Goal: Information Seeking & Learning: Learn about a topic

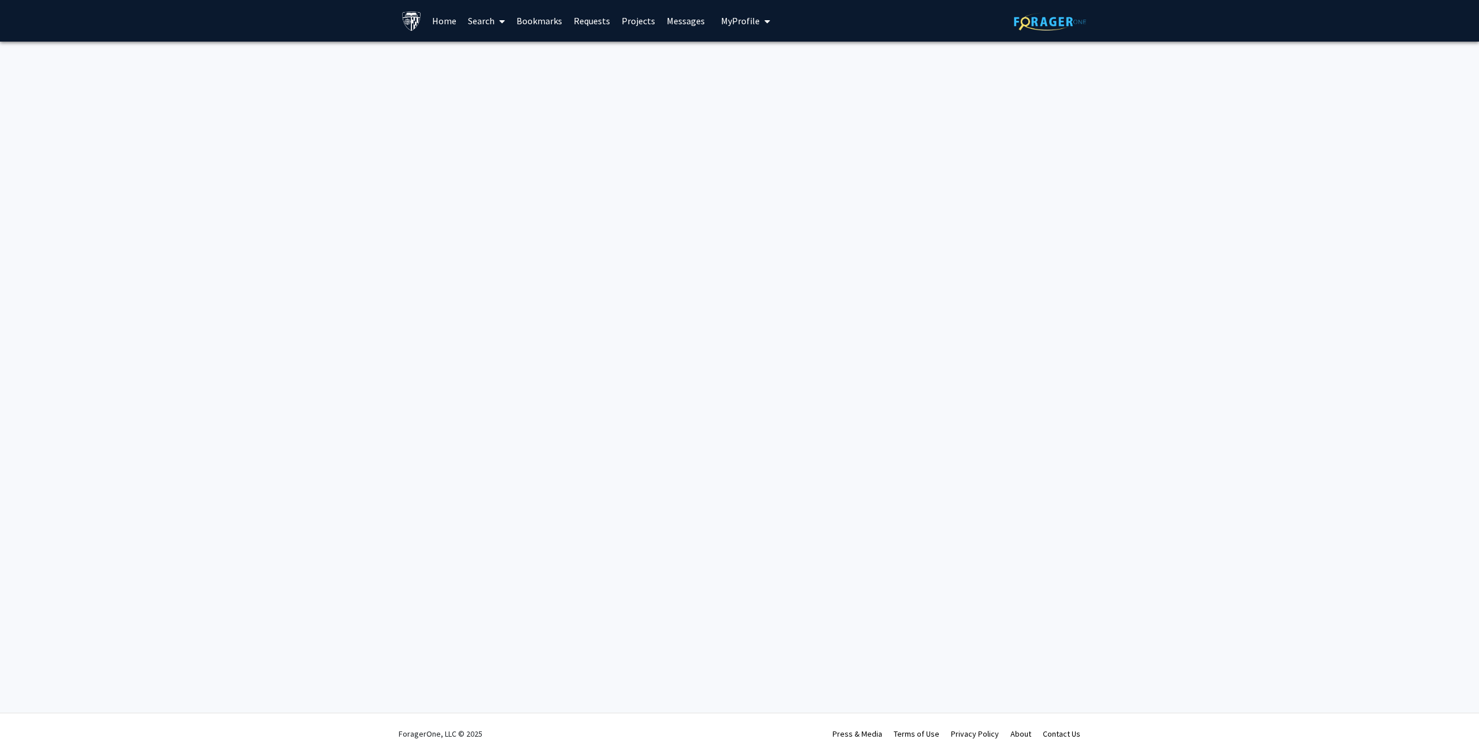
click at [487, 29] on link "Search" at bounding box center [486, 21] width 49 height 40
click at [549, 103] on span "Funding, Programs, & External Opportunities" at bounding box center [569, 99] width 214 height 23
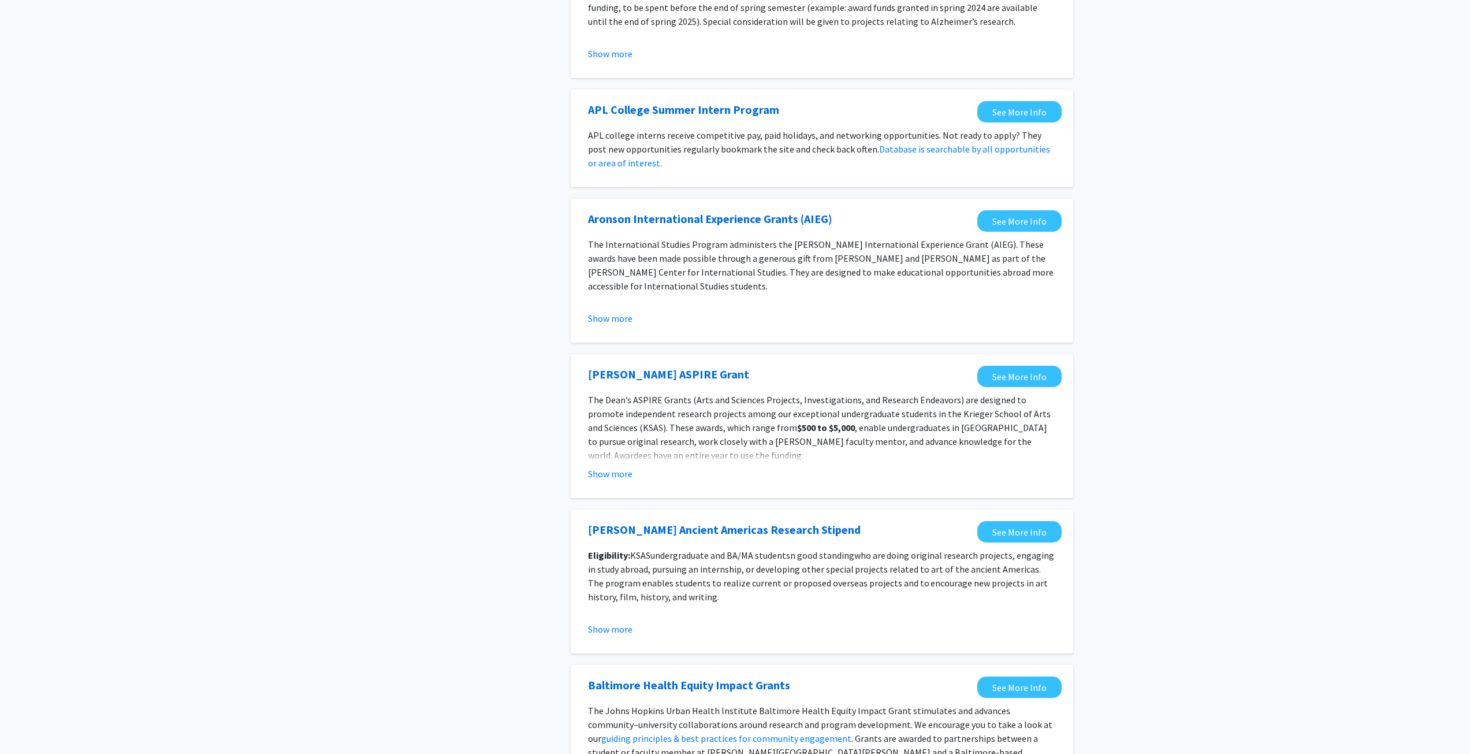
scroll to position [980, 0]
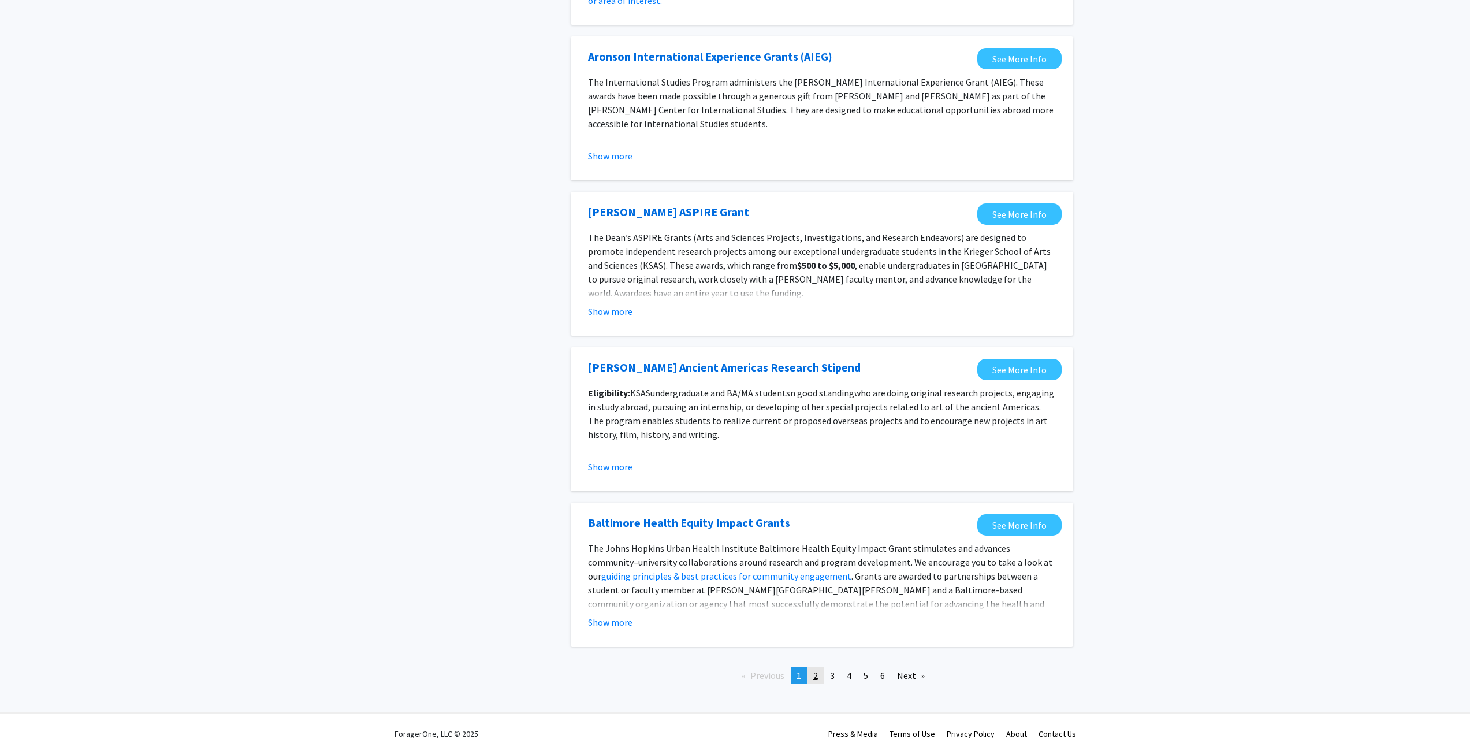
click at [812, 672] on link "page 2" at bounding box center [815, 675] width 16 height 17
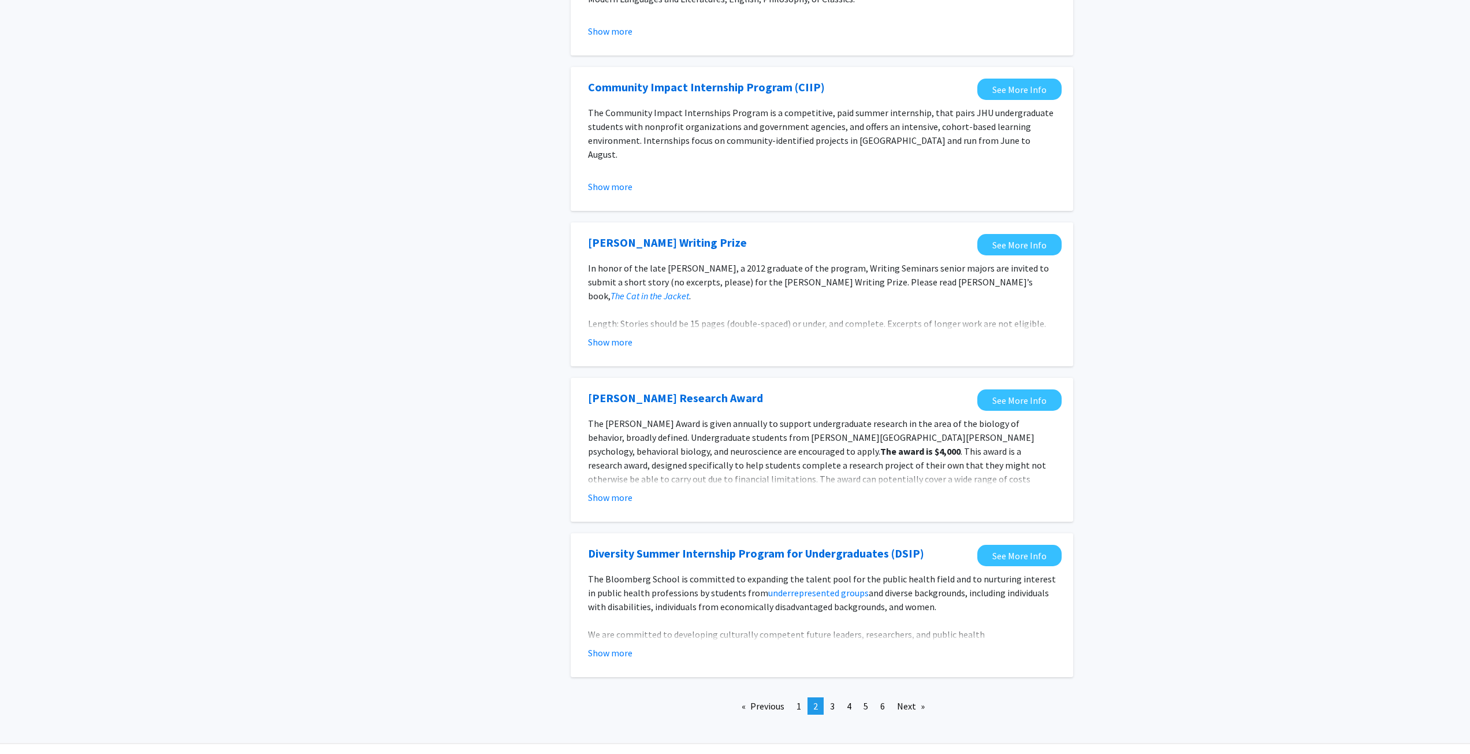
scroll to position [1026, 0]
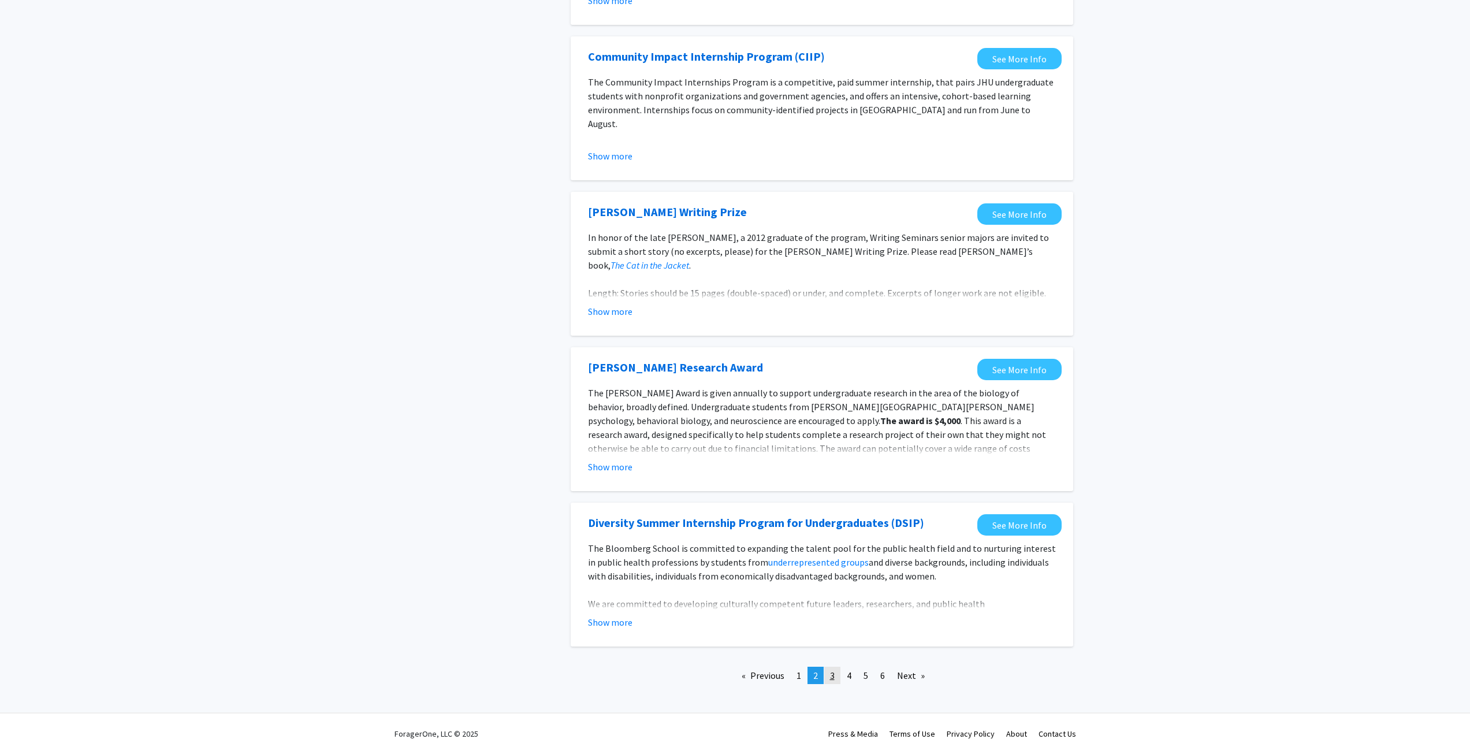
click at [837, 680] on link "page 3" at bounding box center [832, 675] width 16 height 17
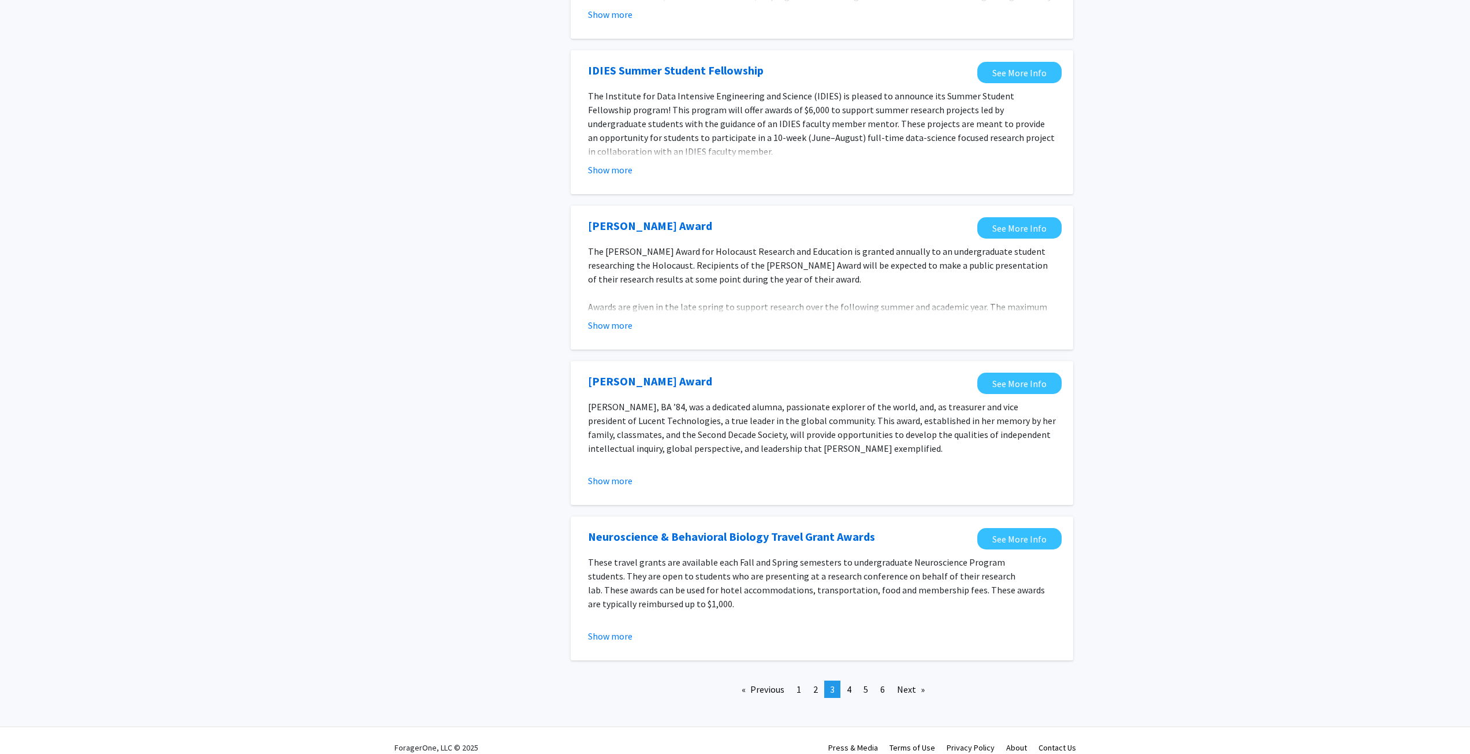
scroll to position [994, 0]
click at [843, 680] on link "page 4" at bounding box center [849, 688] width 16 height 17
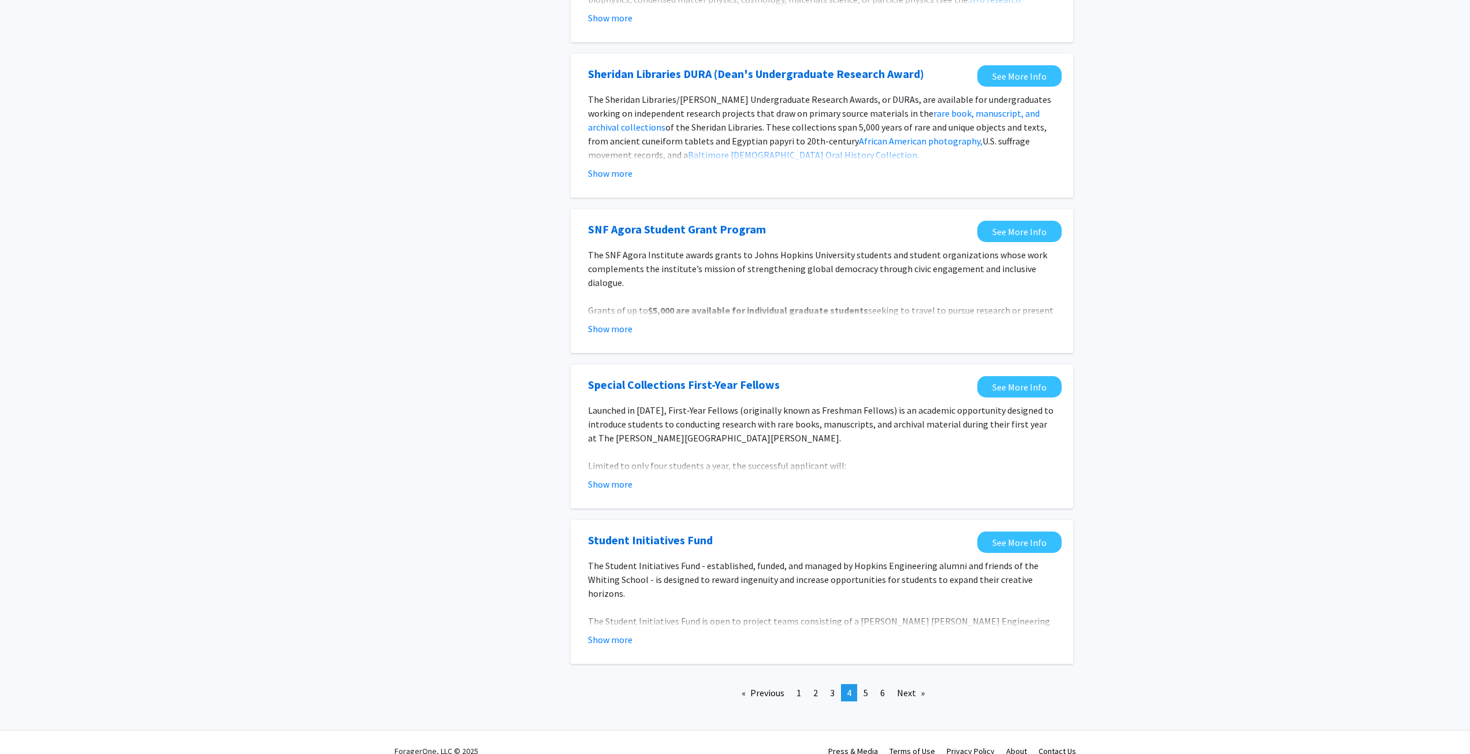
scroll to position [994, 0]
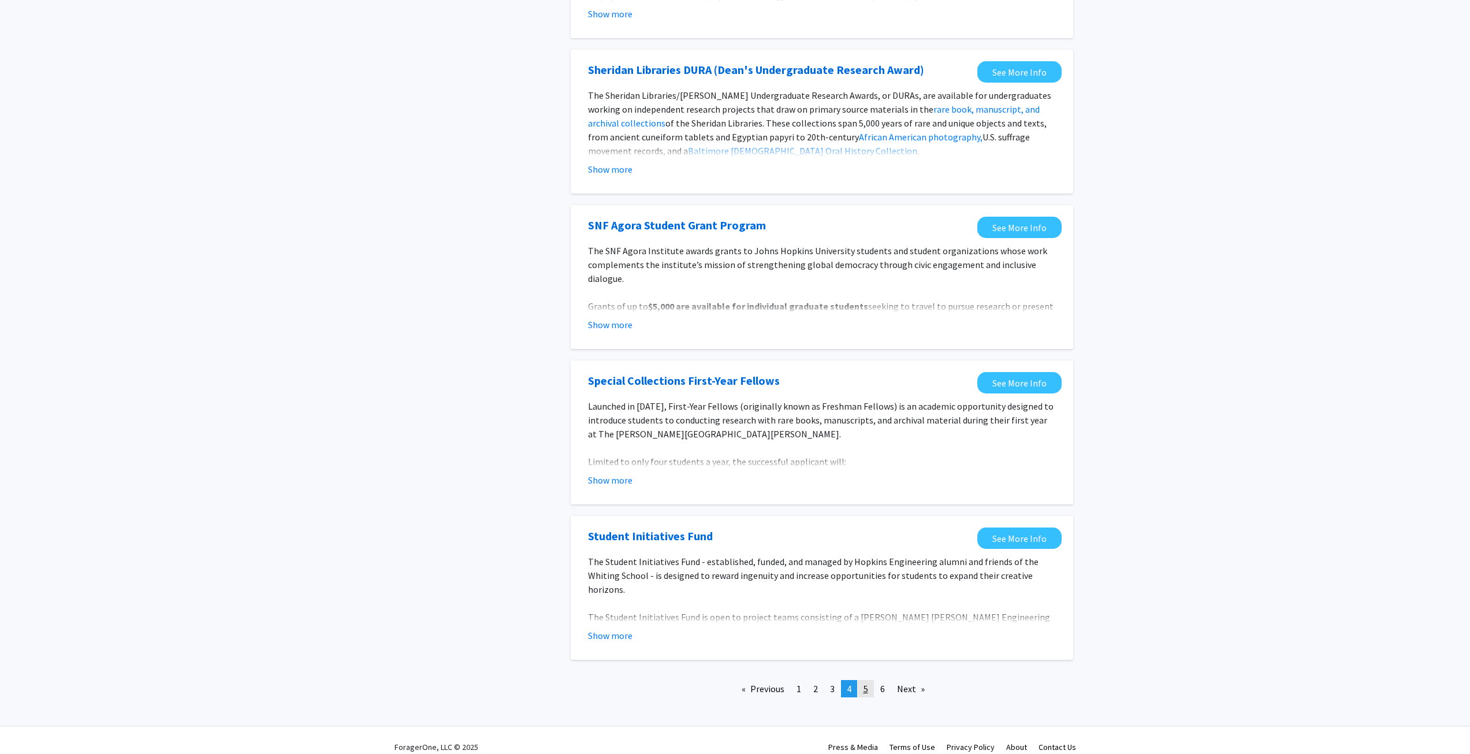
click at [867, 682] on link "page 5" at bounding box center [866, 688] width 16 height 17
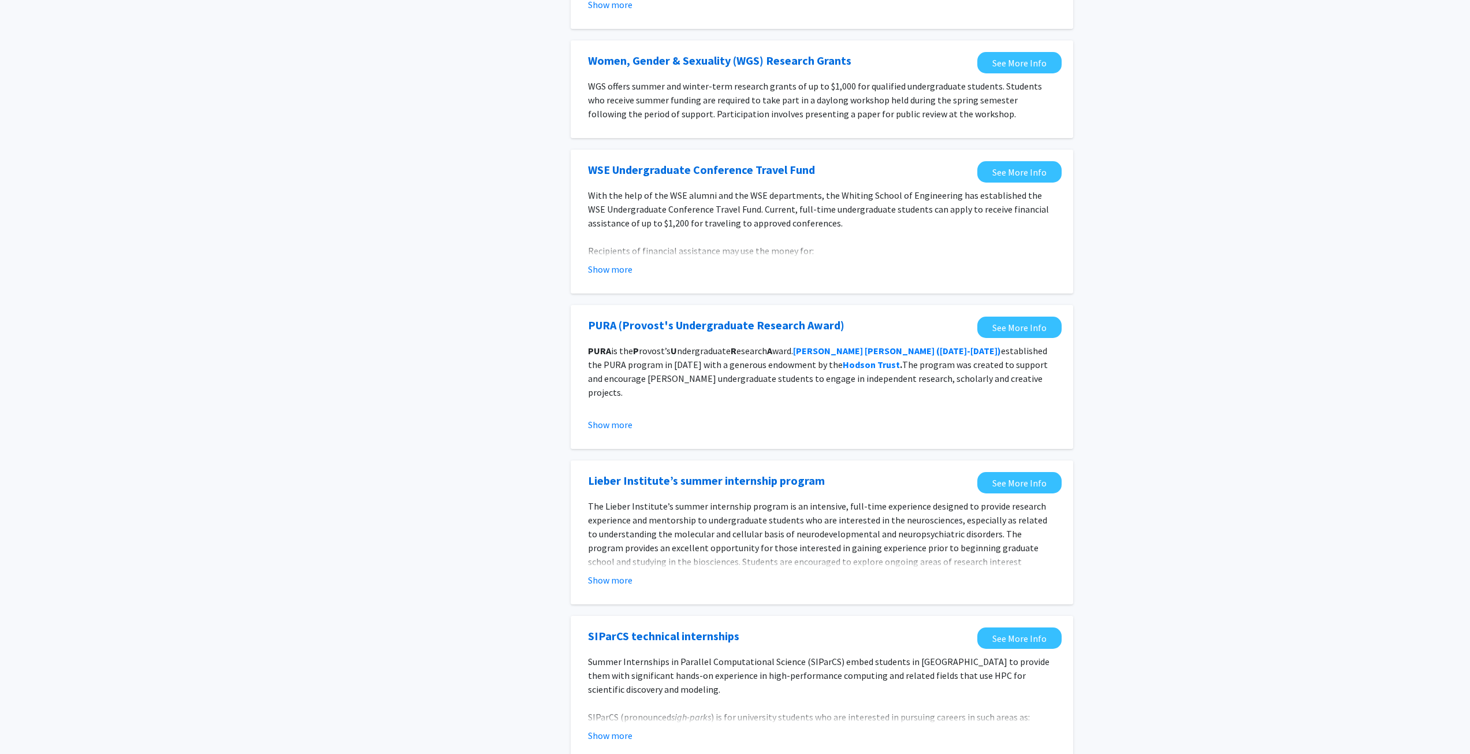
scroll to position [980, 0]
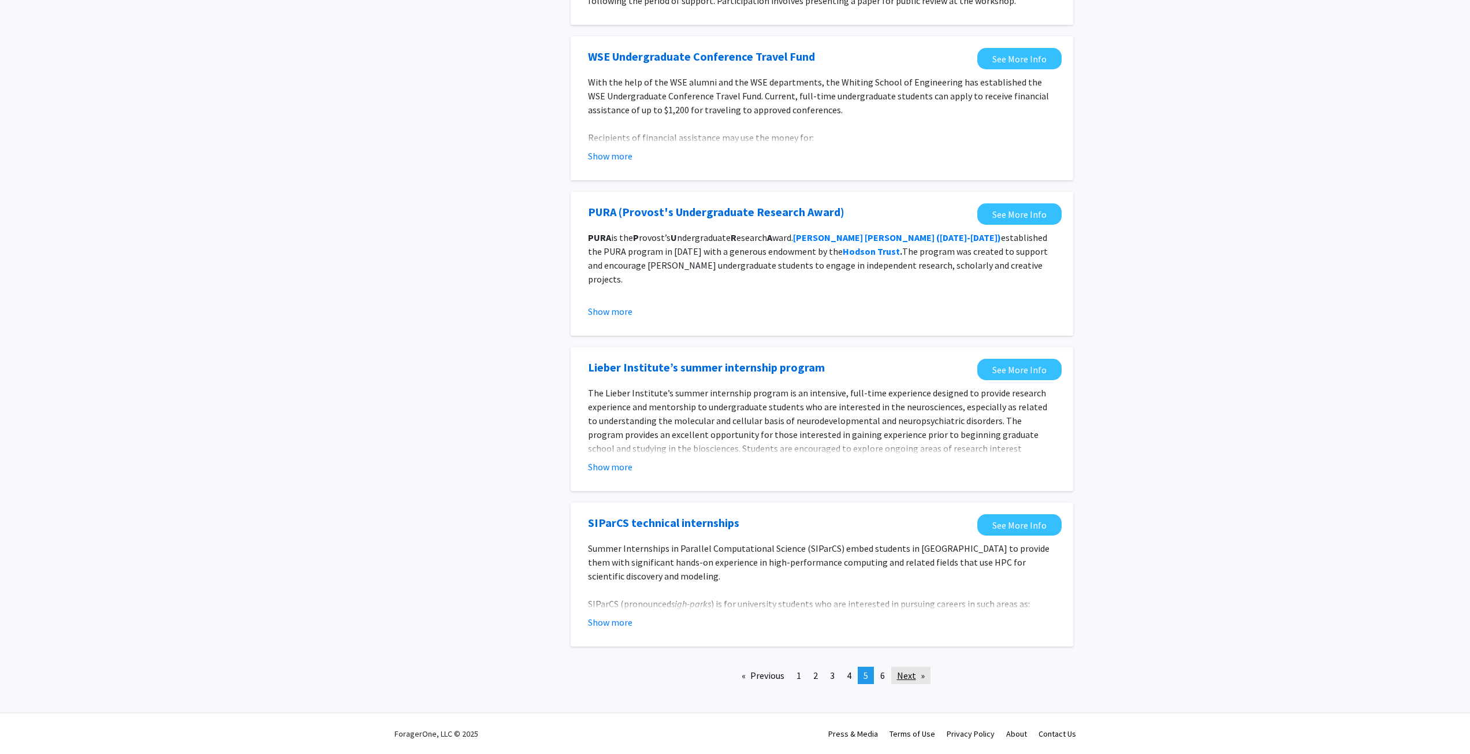
click at [911, 683] on link "Next page" at bounding box center [910, 675] width 39 height 17
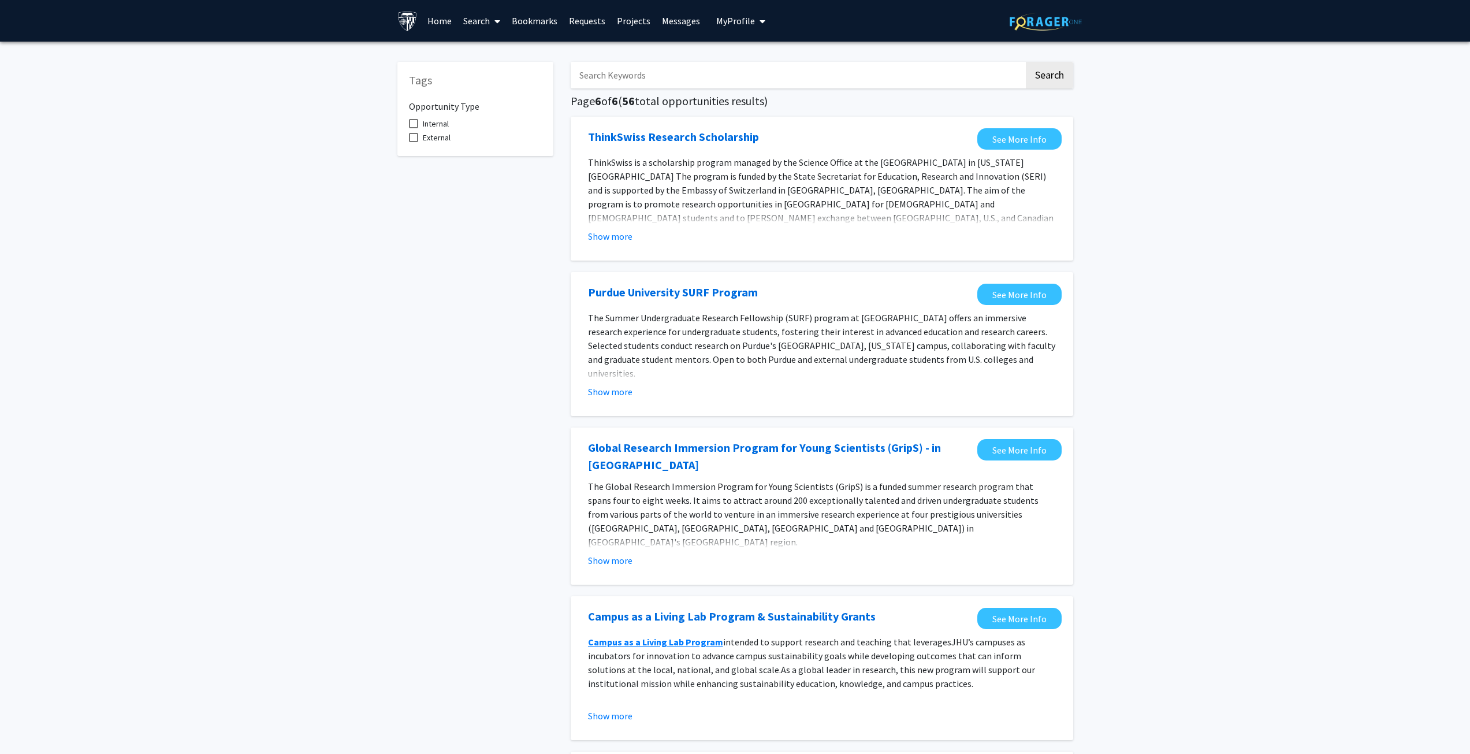
click at [467, 14] on link "Search" at bounding box center [481, 21] width 49 height 40
click at [485, 77] on span "Students" at bounding box center [492, 76] width 70 height 23
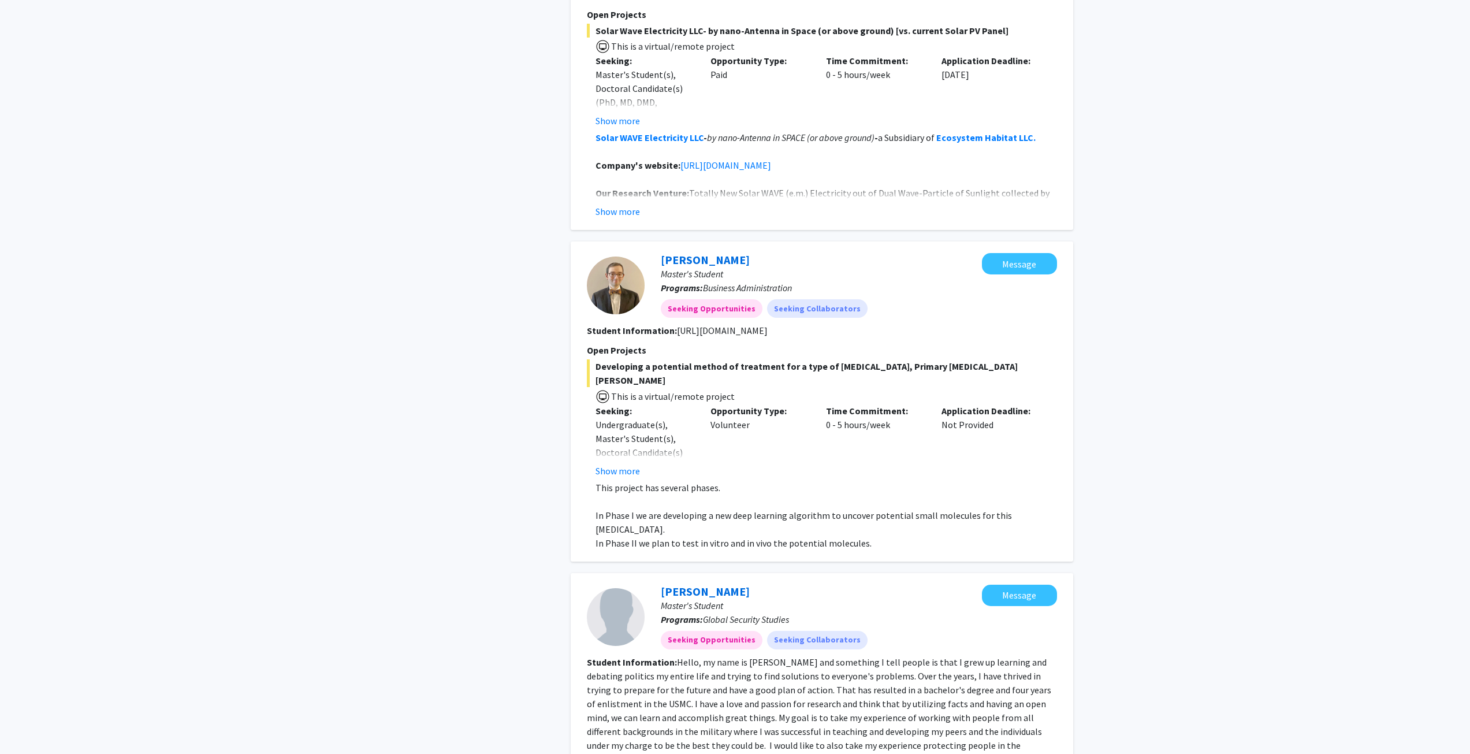
scroll to position [1097, 0]
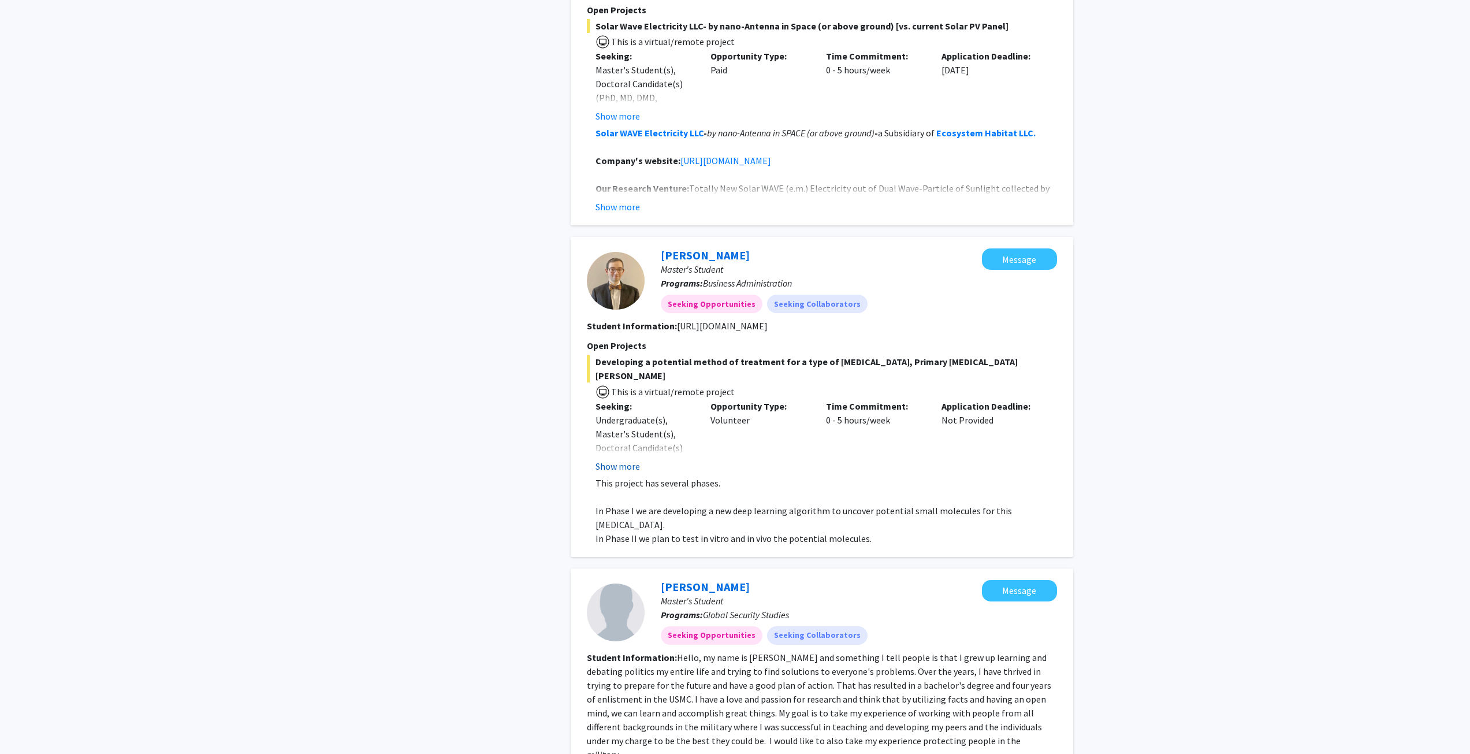
click at [628, 459] on button "Show more" at bounding box center [617, 466] width 44 height 14
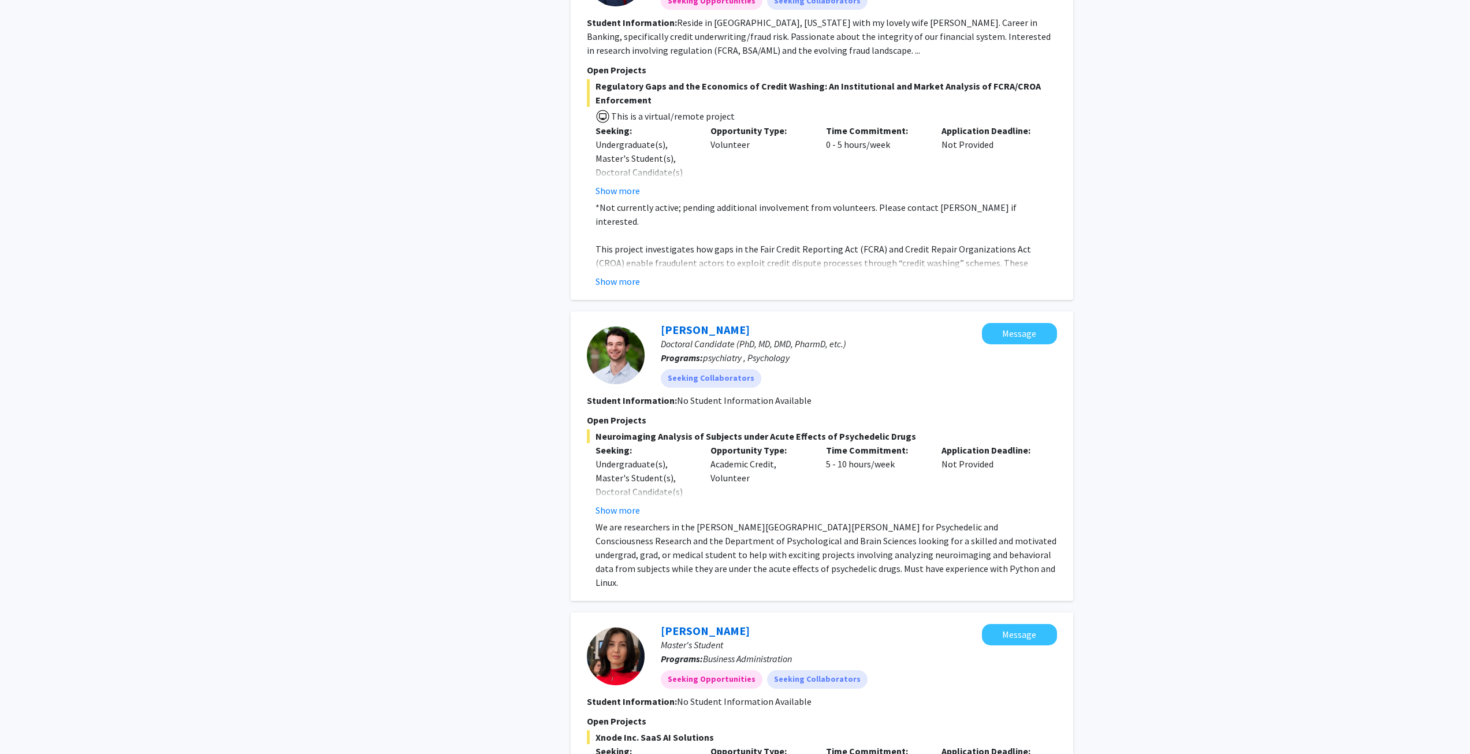
scroll to position [3059, 0]
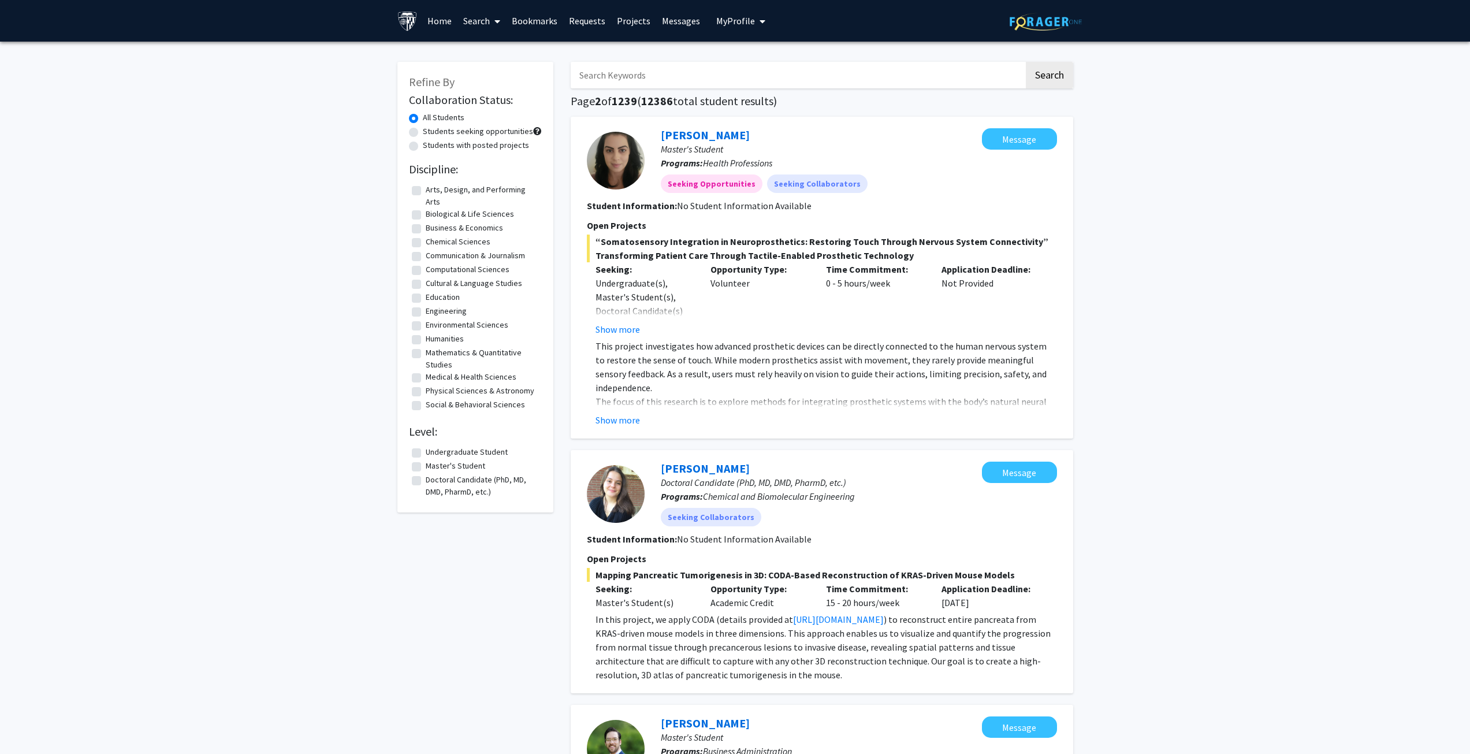
click at [426, 483] on label "Doctoral Candidate (PhD, MD, DMD, PharmD, etc.)" at bounding box center [482, 486] width 113 height 24
click at [426, 481] on input "Doctoral Candidate (PhD, MD, DMD, PharmD, etc.)" at bounding box center [430, 478] width 8 height 8
checkbox input "true"
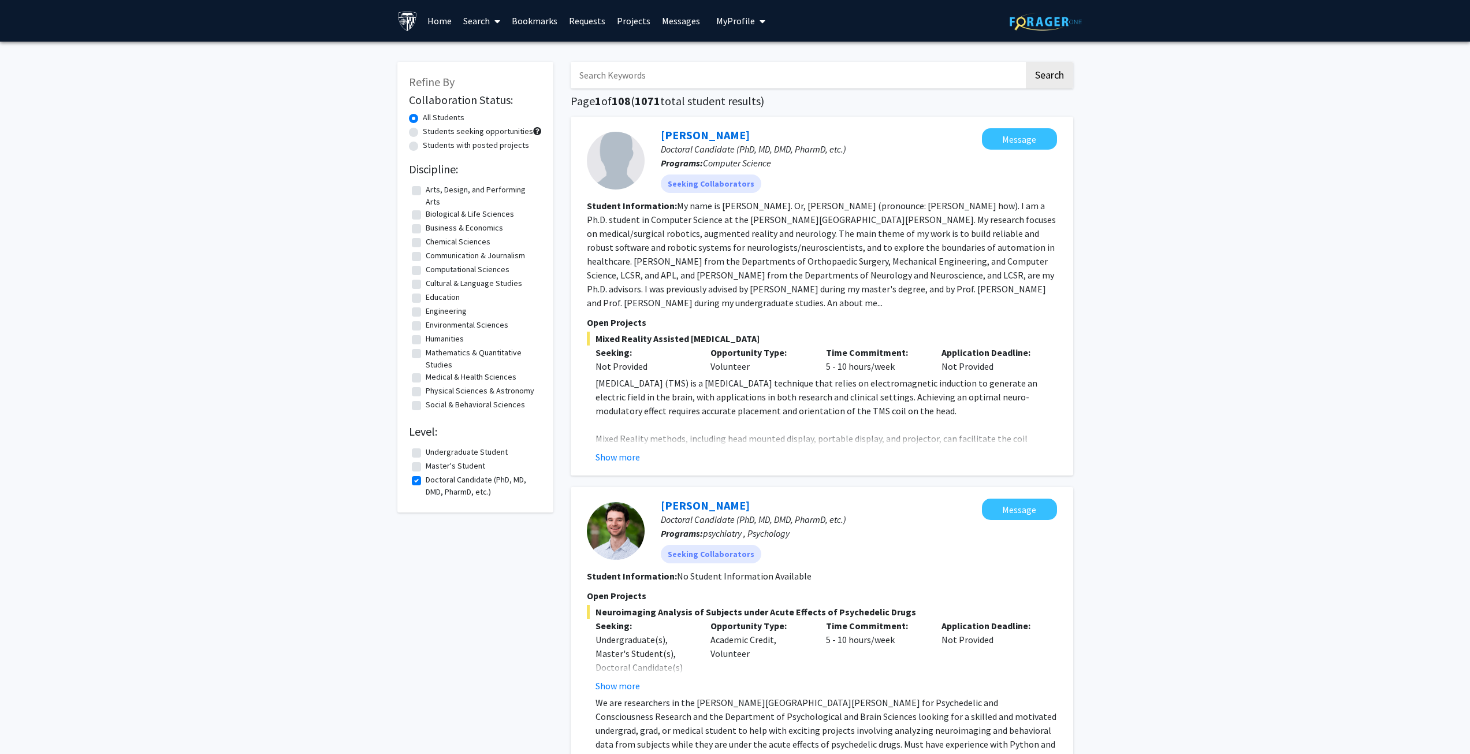
click at [426, 215] on label "Biological & Life Sciences" at bounding box center [470, 214] width 88 height 12
click at [426, 215] on input "Biological & Life Sciences" at bounding box center [430, 212] width 8 height 8
checkbox input "true"
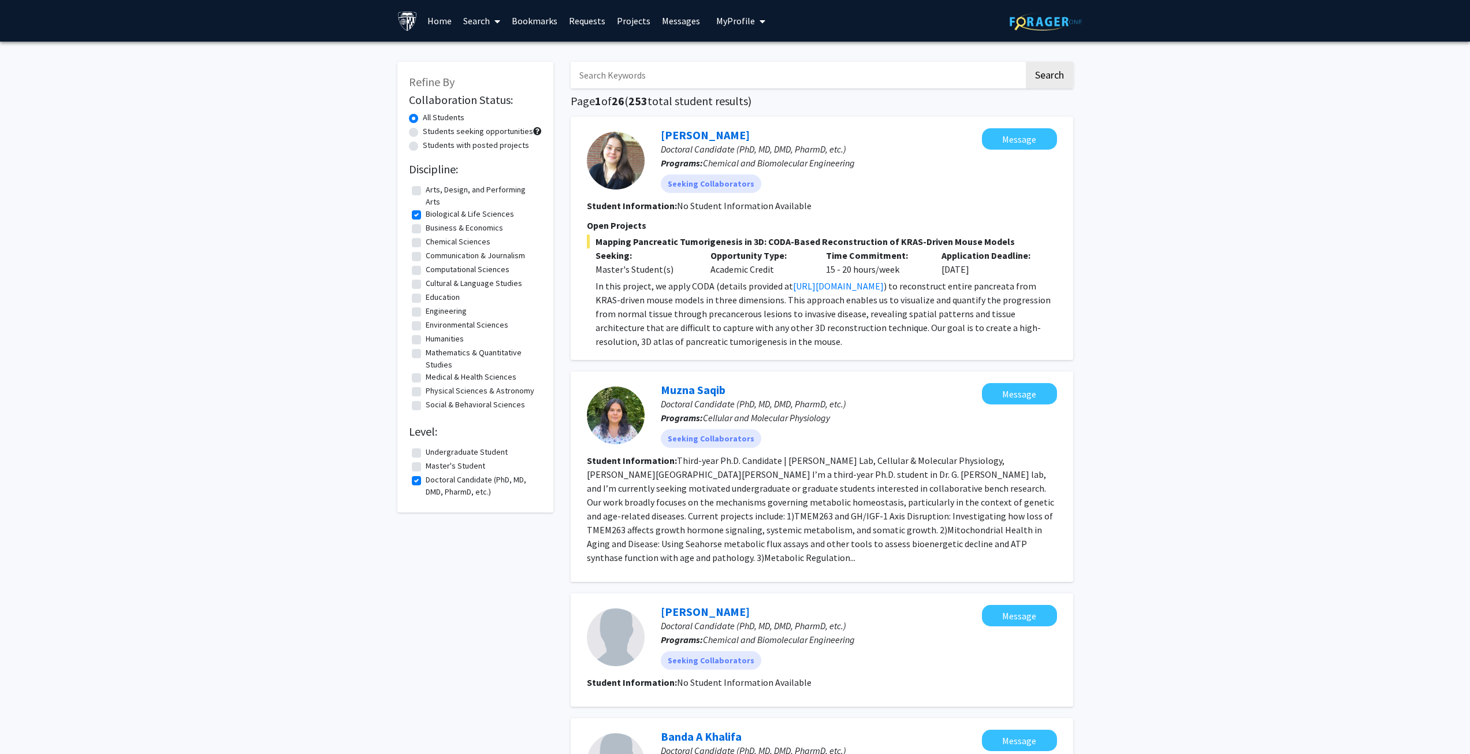
click at [426, 243] on label "Chemical Sciences" at bounding box center [458, 242] width 65 height 12
click at [426, 243] on input "Chemical Sciences" at bounding box center [430, 240] width 8 height 8
checkbox input "true"
click at [426, 269] on label "Computational Sciences" at bounding box center [468, 269] width 84 height 12
click at [426, 269] on input "Computational Sciences" at bounding box center [430, 267] width 8 height 8
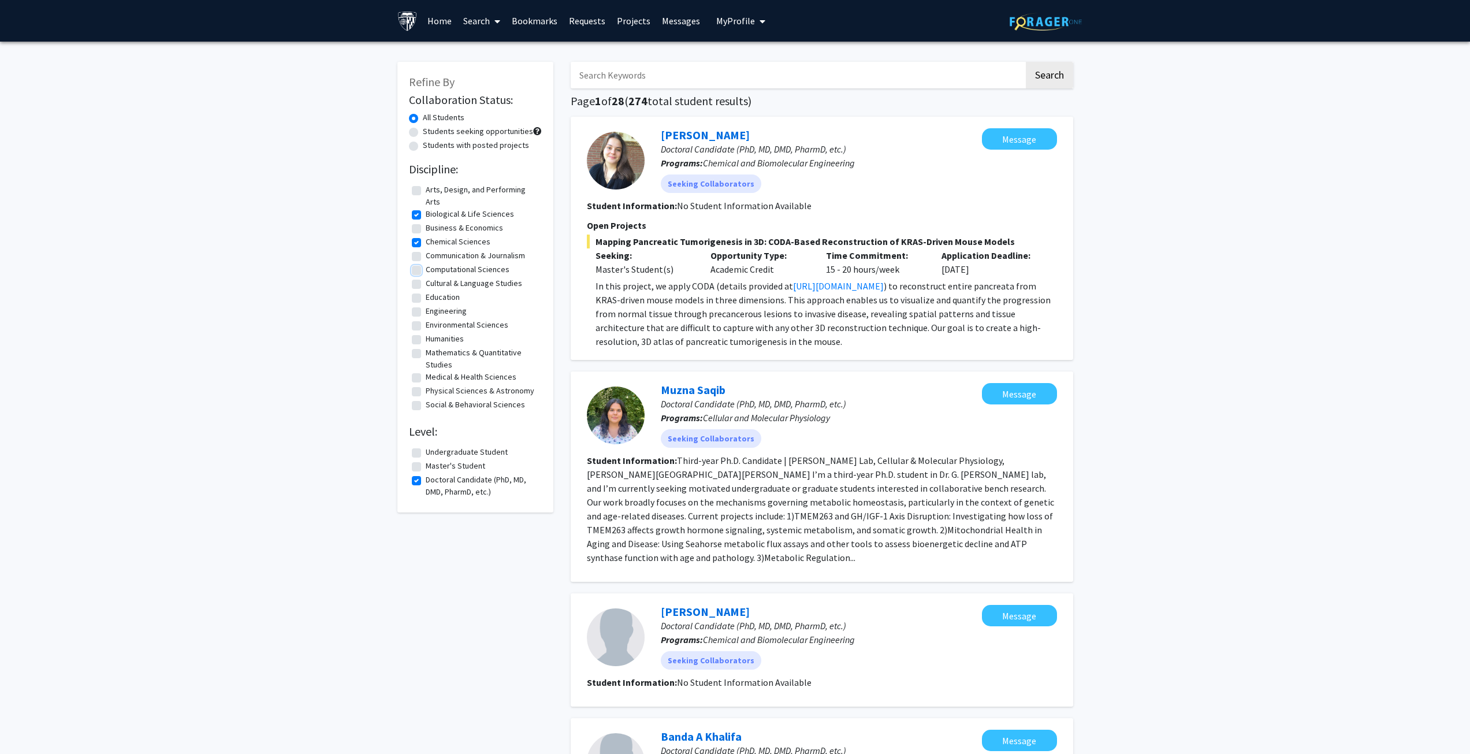
checkbox input "true"
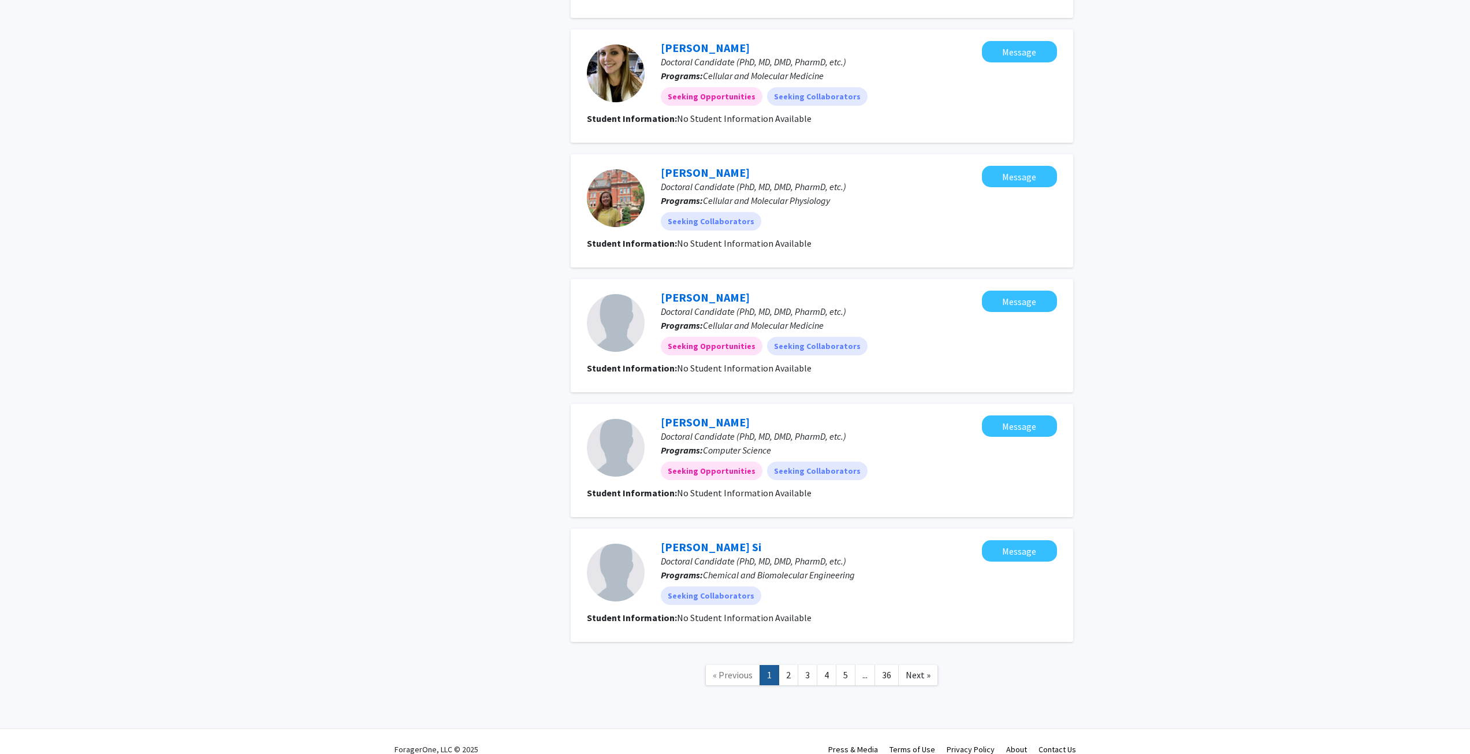
scroll to position [1185, 0]
click at [796, 666] on link "2" at bounding box center [789, 673] width 20 height 20
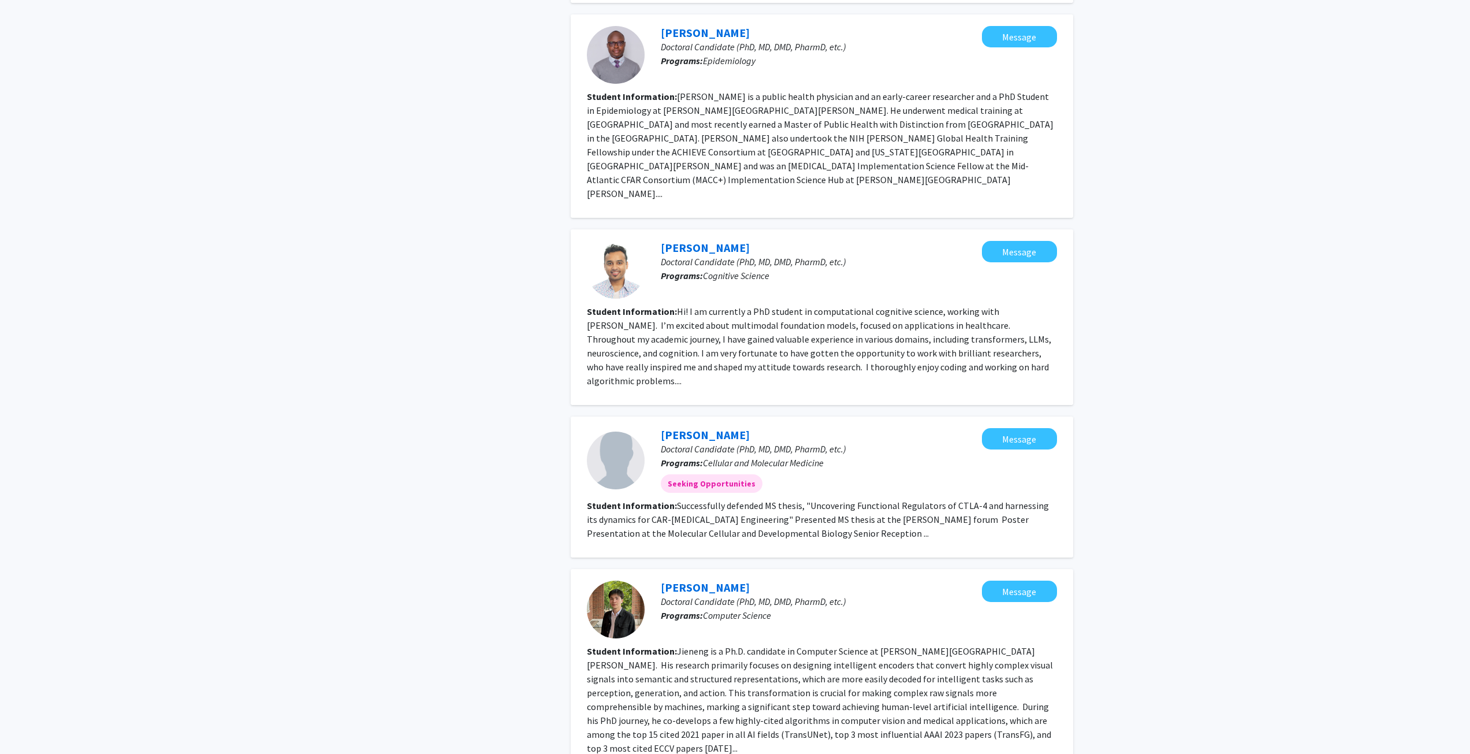
scroll to position [1094, 0]
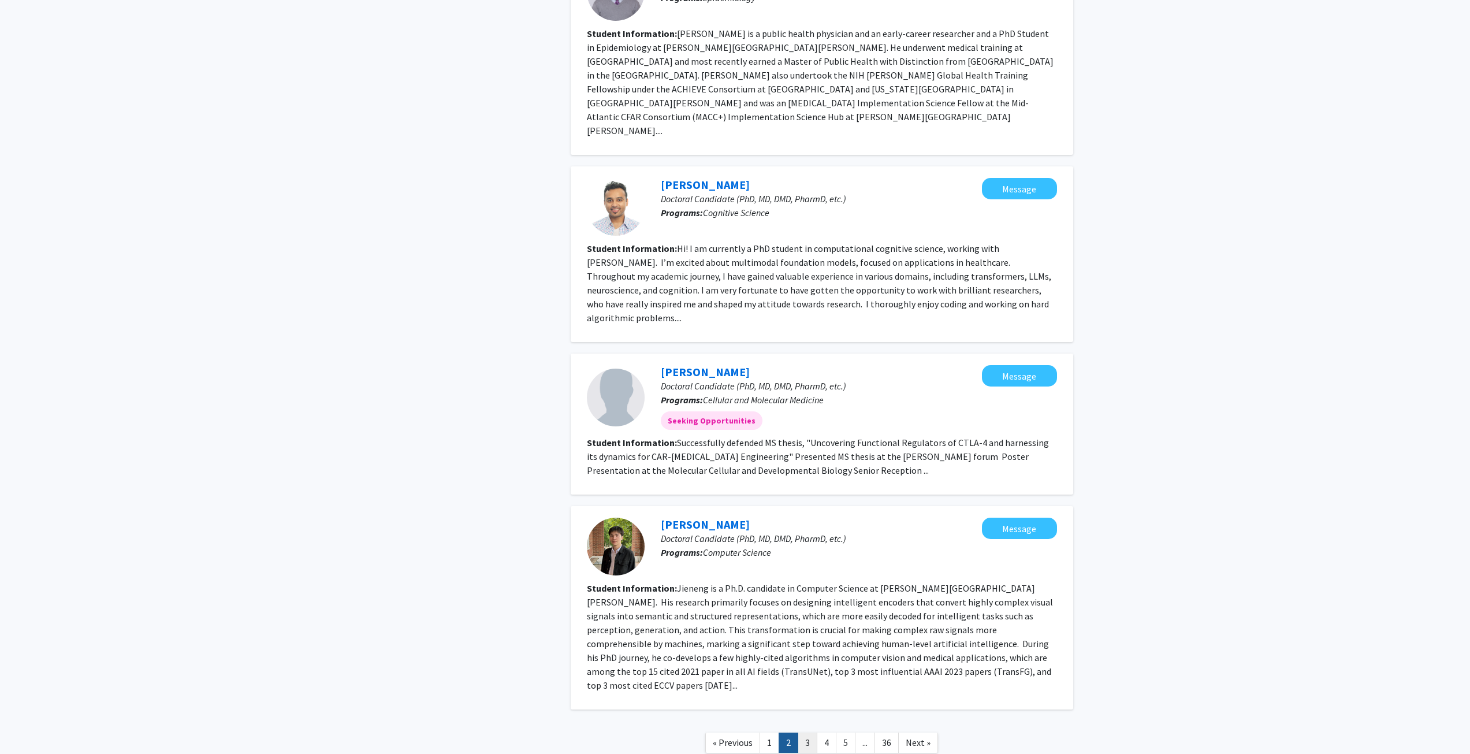
click at [807, 732] on link "3" at bounding box center [808, 742] width 20 height 20
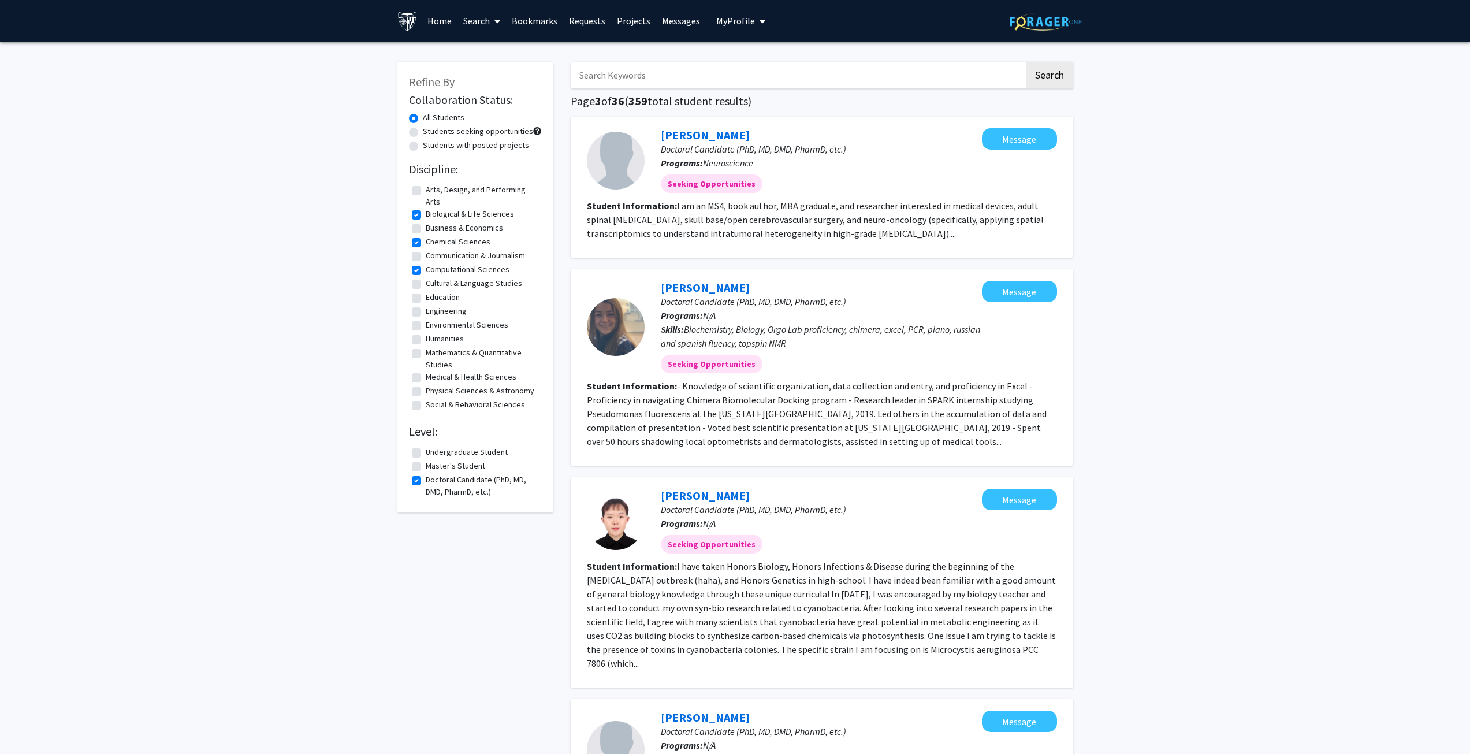
click at [461, 143] on label "Students with posted projects" at bounding box center [476, 145] width 106 height 12
click at [430, 143] on input "Students with posted projects" at bounding box center [427, 143] width 8 height 8
radio input "true"
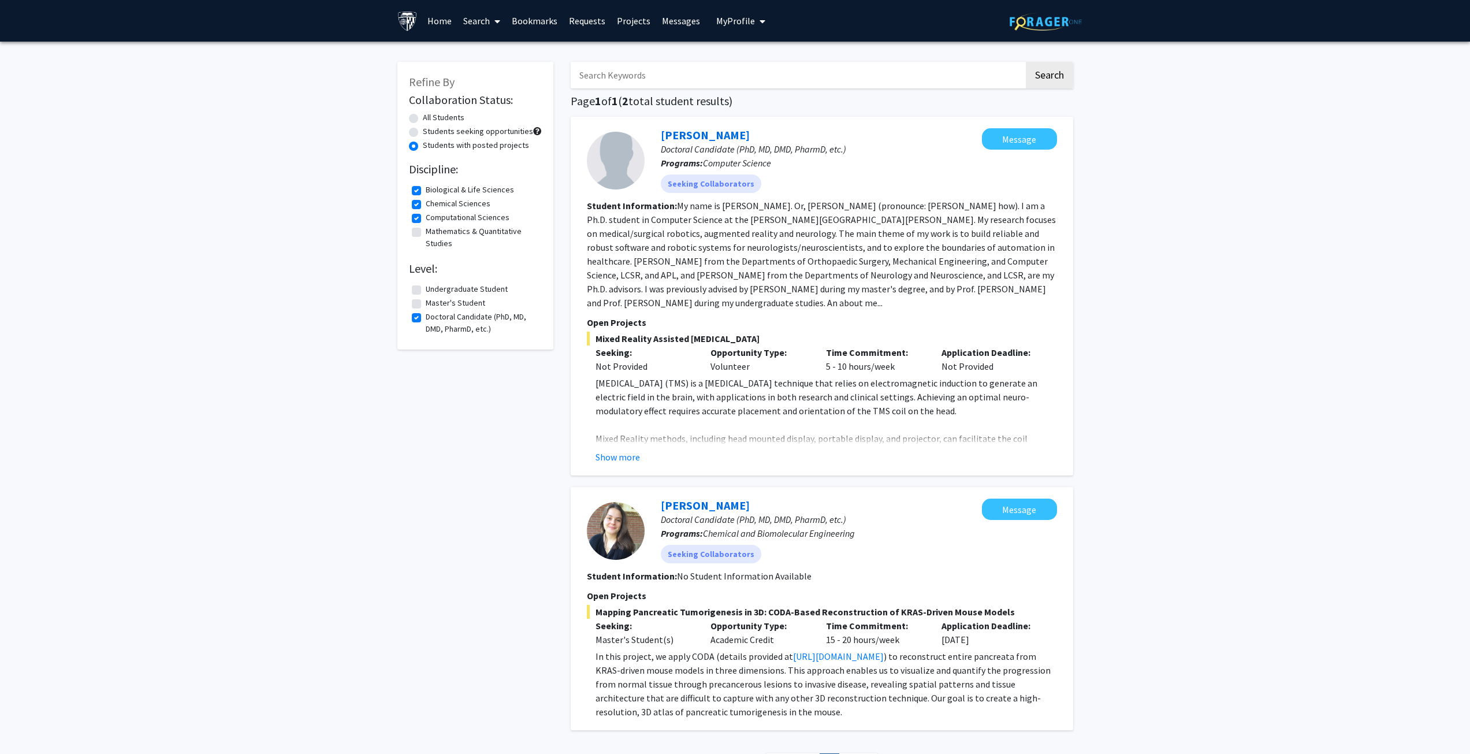
click at [475, 24] on link "Search" at bounding box center [481, 21] width 49 height 40
click at [485, 50] on span "Faculty/Staff" at bounding box center [499, 53] width 85 height 23
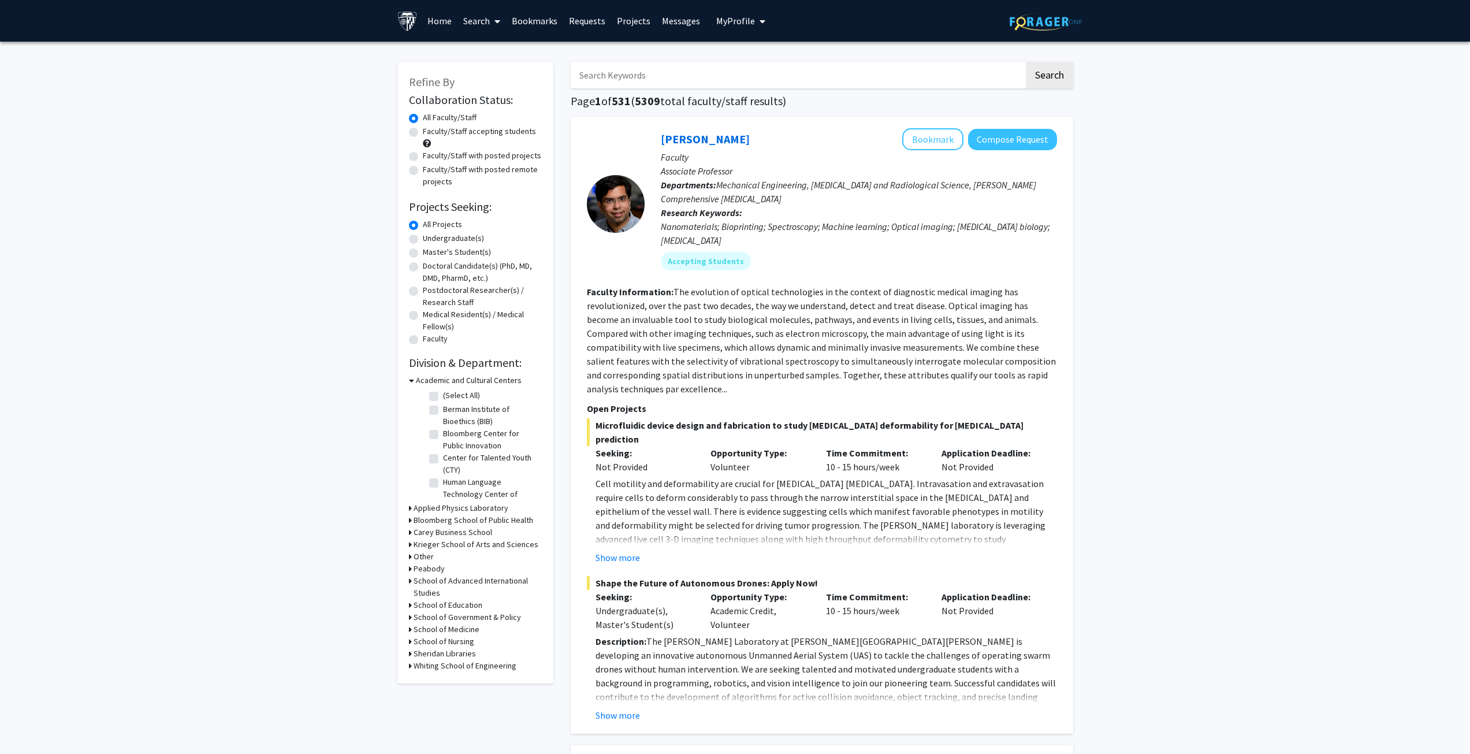
click at [468, 128] on label "Faculty/Staff accepting students" at bounding box center [479, 131] width 113 height 12
click at [430, 128] on input "Faculty/Staff accepting students" at bounding box center [427, 129] width 8 height 8
radio input "true"
click at [459, 167] on label "Faculty/Staff with posted remote projects" at bounding box center [482, 175] width 119 height 24
click at [430, 167] on input "Faculty/Staff with posted remote projects" at bounding box center [427, 167] width 8 height 8
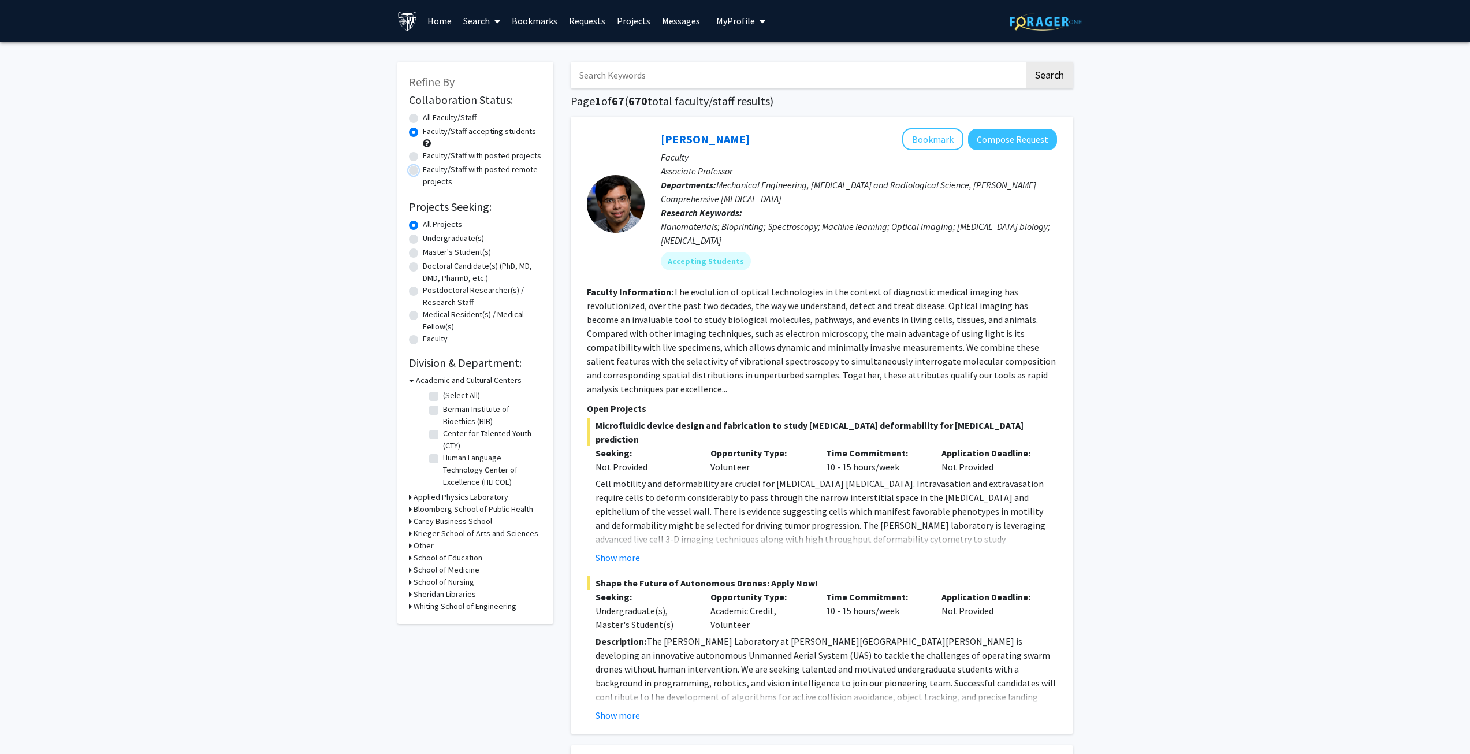
radio input "true"
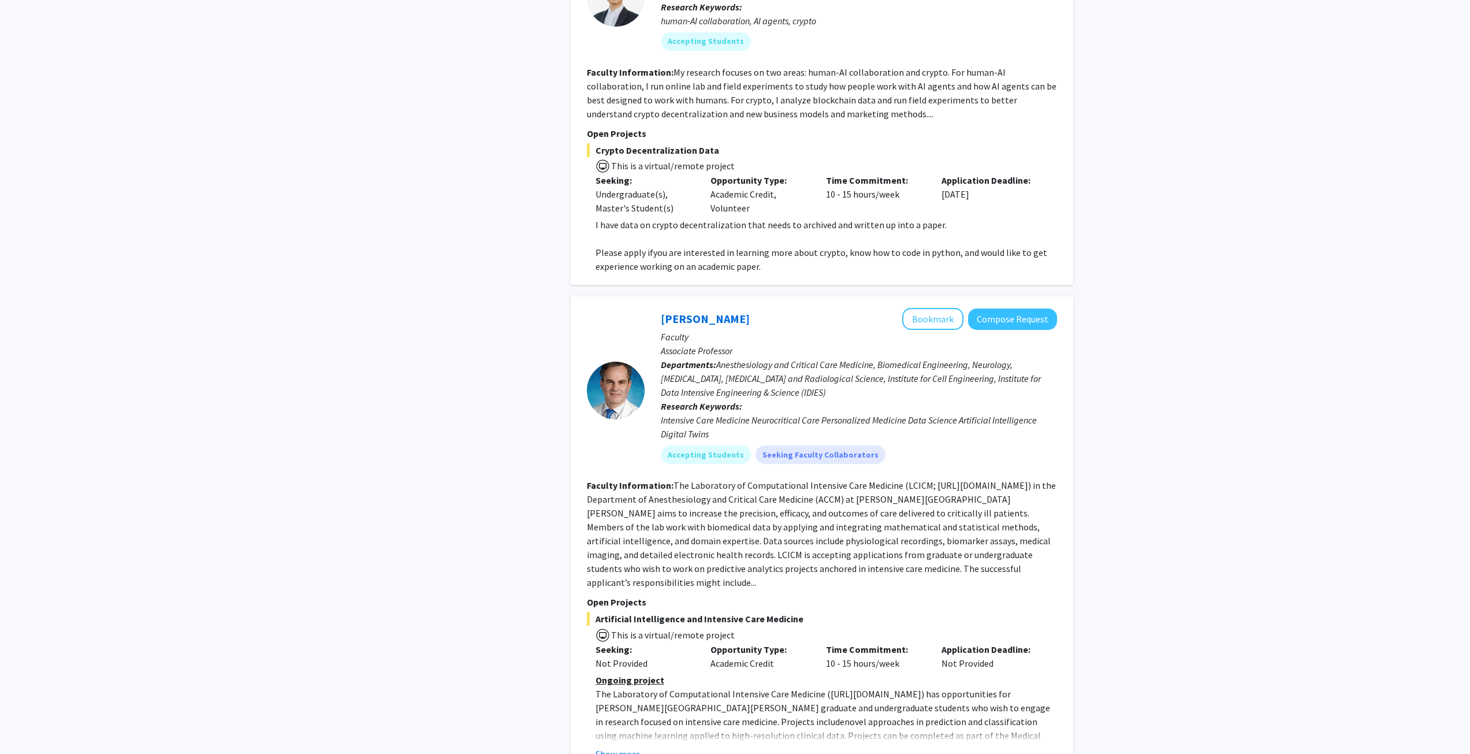
scroll to position [866, 0]
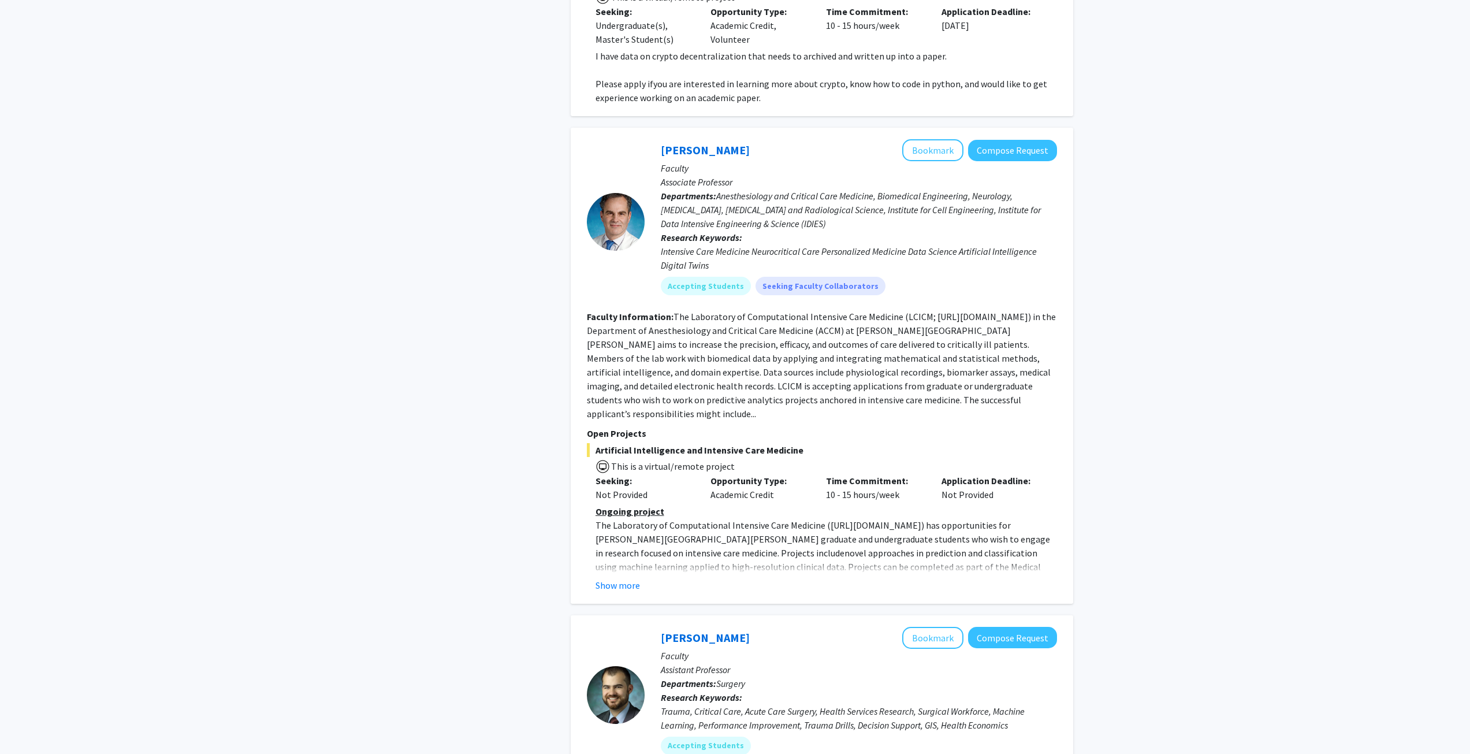
click at [984, 311] on fg-read-more "The Laboratory of Computational Intensive Care Medicine (LCICM; [URL][DOMAIN_NA…" at bounding box center [821, 365] width 469 height 109
click at [607, 578] on button "Show more" at bounding box center [617, 585] width 44 height 14
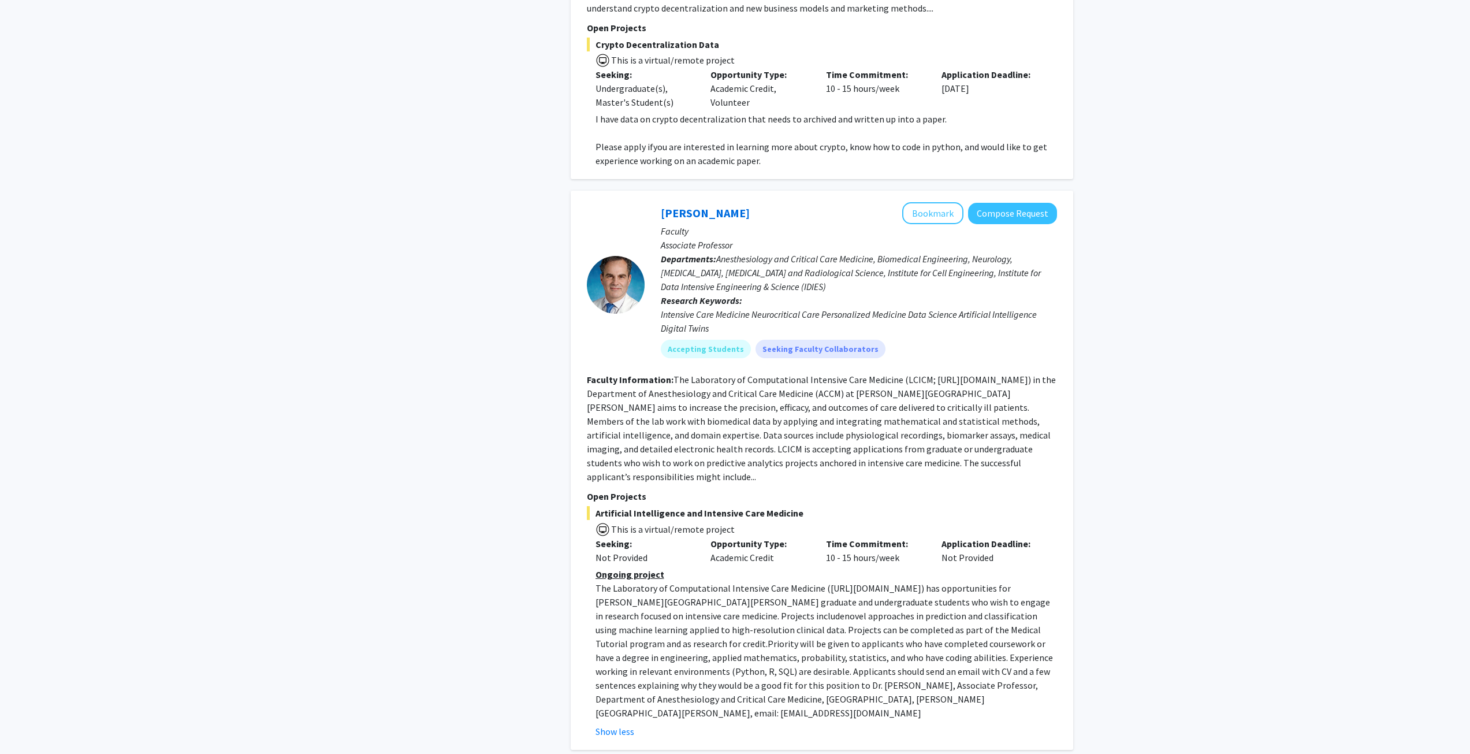
scroll to position [751, 0]
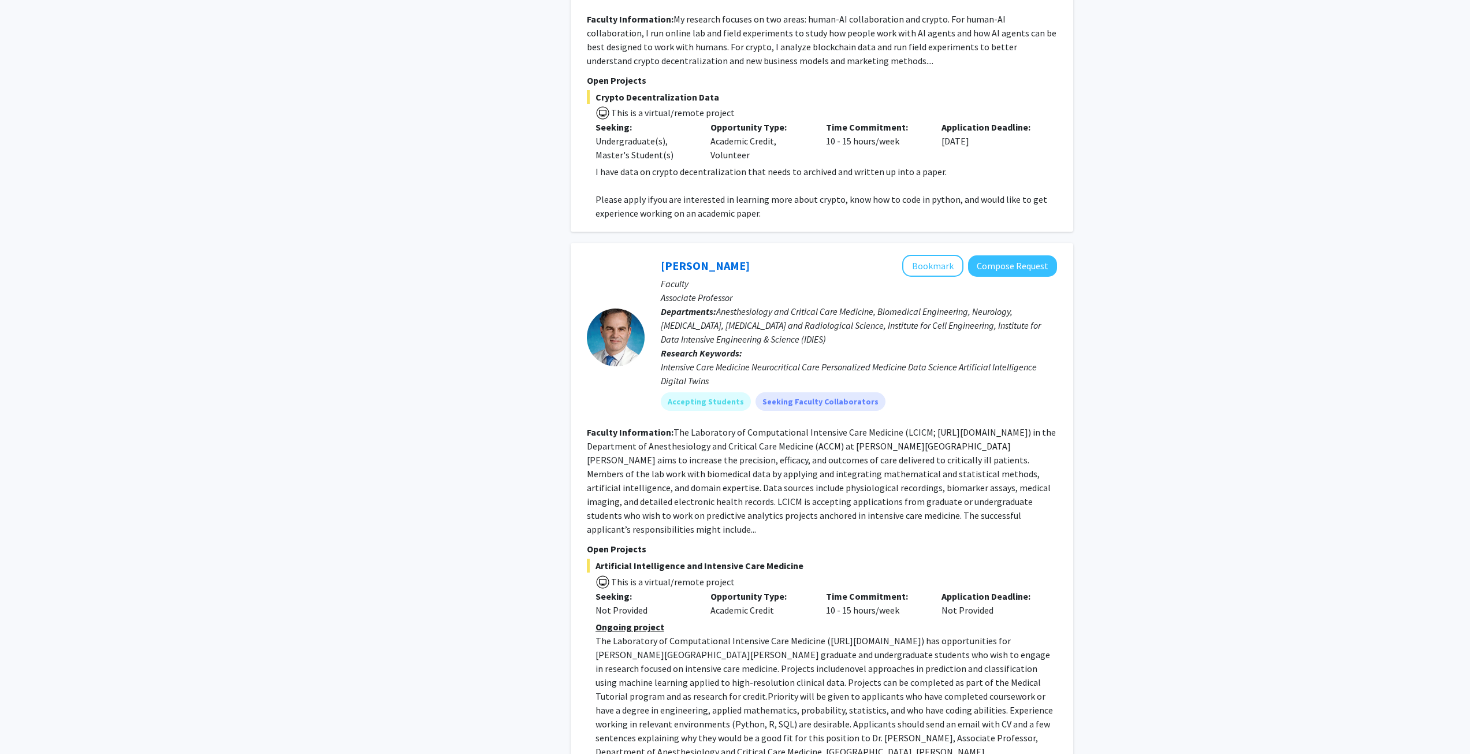
click at [652, 426] on b "Faculty Information:" at bounding box center [630, 432] width 87 height 12
click at [713, 306] on b "Departments:" at bounding box center [688, 312] width 55 height 12
click at [679, 479] on fg-read-more "The Laboratory of Computational Intensive Care Medicine (LCICM; [URL][DOMAIN_NA…" at bounding box center [821, 480] width 469 height 109
click at [988, 486] on fg-read-more "The Laboratory of Computational Intensive Care Medicine (LCICM; [URL][DOMAIN_NA…" at bounding box center [821, 480] width 469 height 109
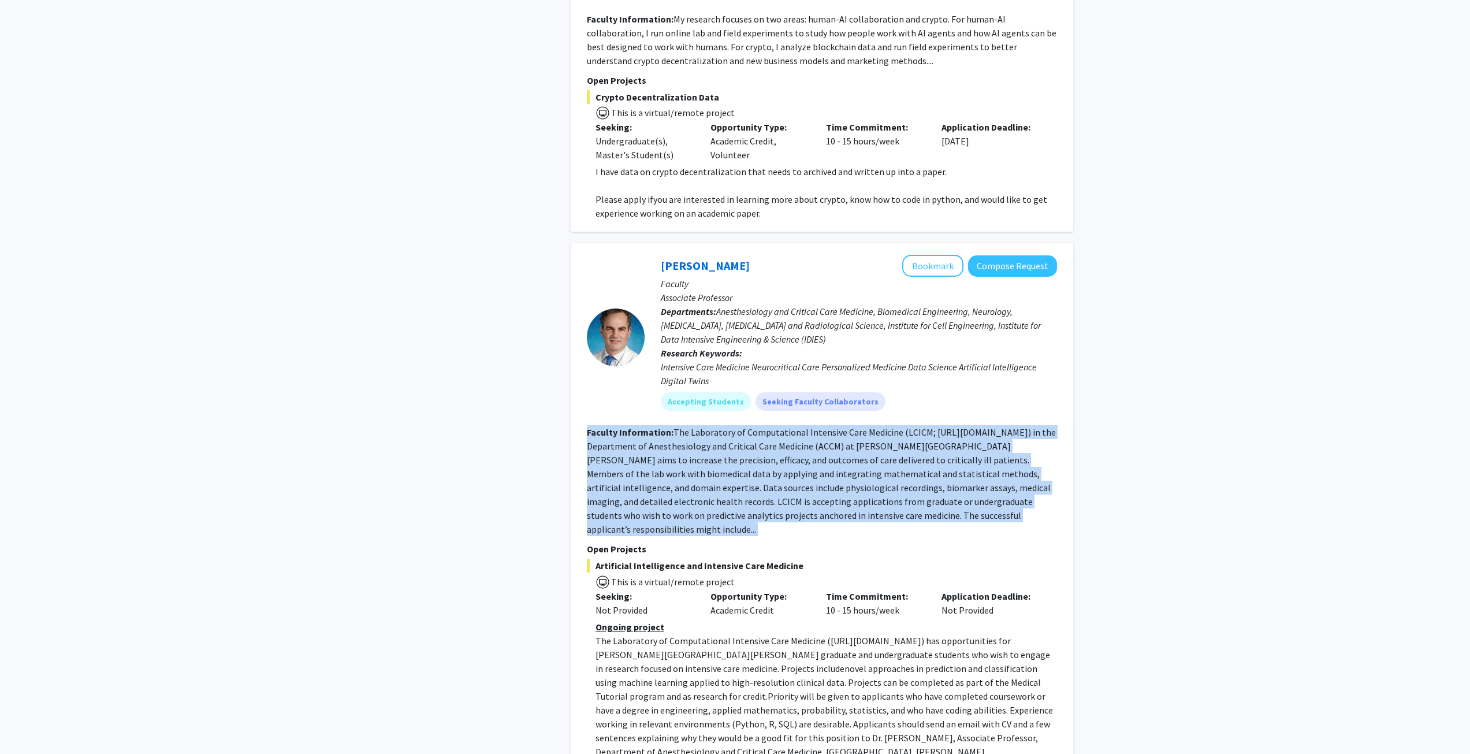
click at [988, 486] on fg-read-more "The Laboratory of Computational Intensive Care Medicine (LCICM; [URL][DOMAIN_NA…" at bounding box center [821, 480] width 469 height 109
click at [735, 445] on fg-read-more "The Laboratory of Computational Intensive Care Medicine (LCICM; [URL][DOMAIN_NA…" at bounding box center [821, 480] width 469 height 109
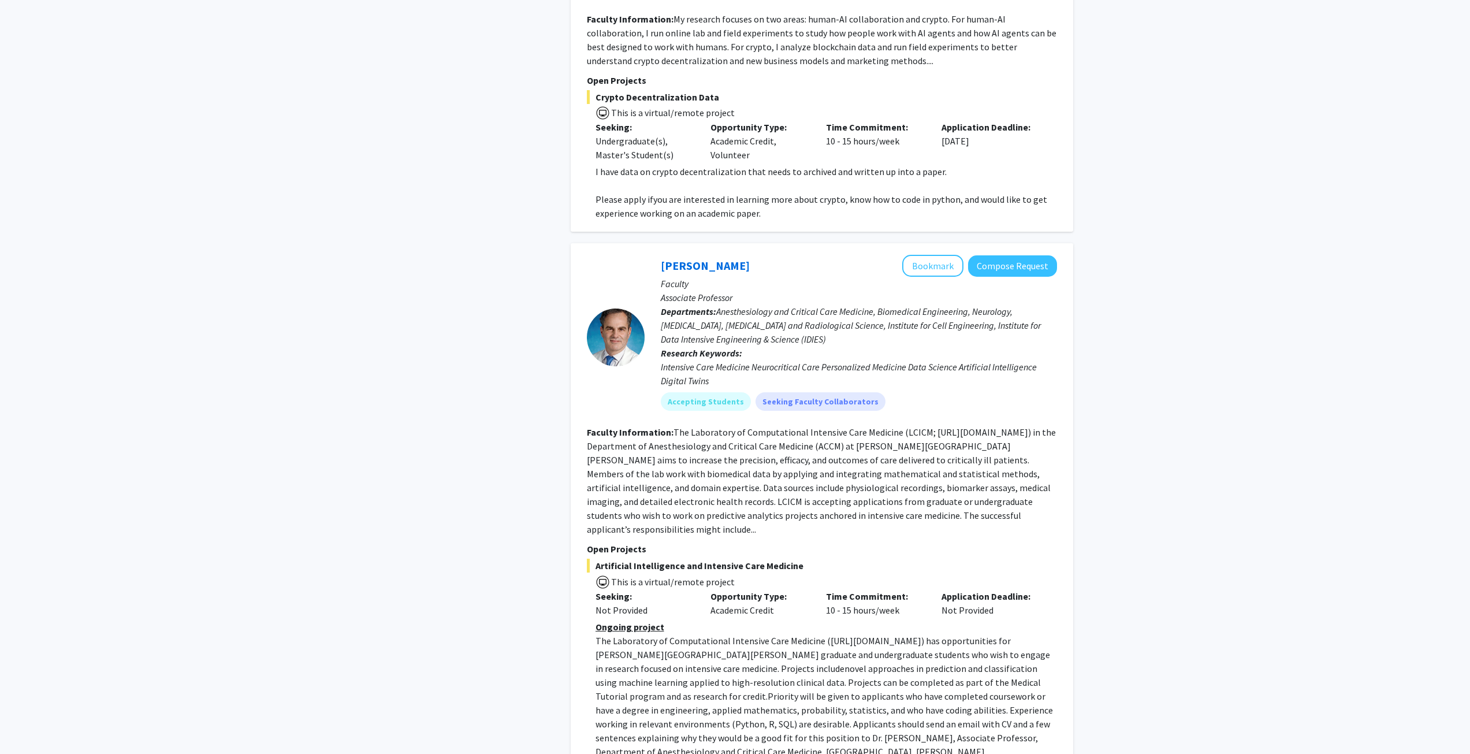
click at [584, 379] on div "[PERSON_NAME] Bookmark Compose Request Faculty Associate Professor Departments:…" at bounding box center [822, 522] width 502 height 559
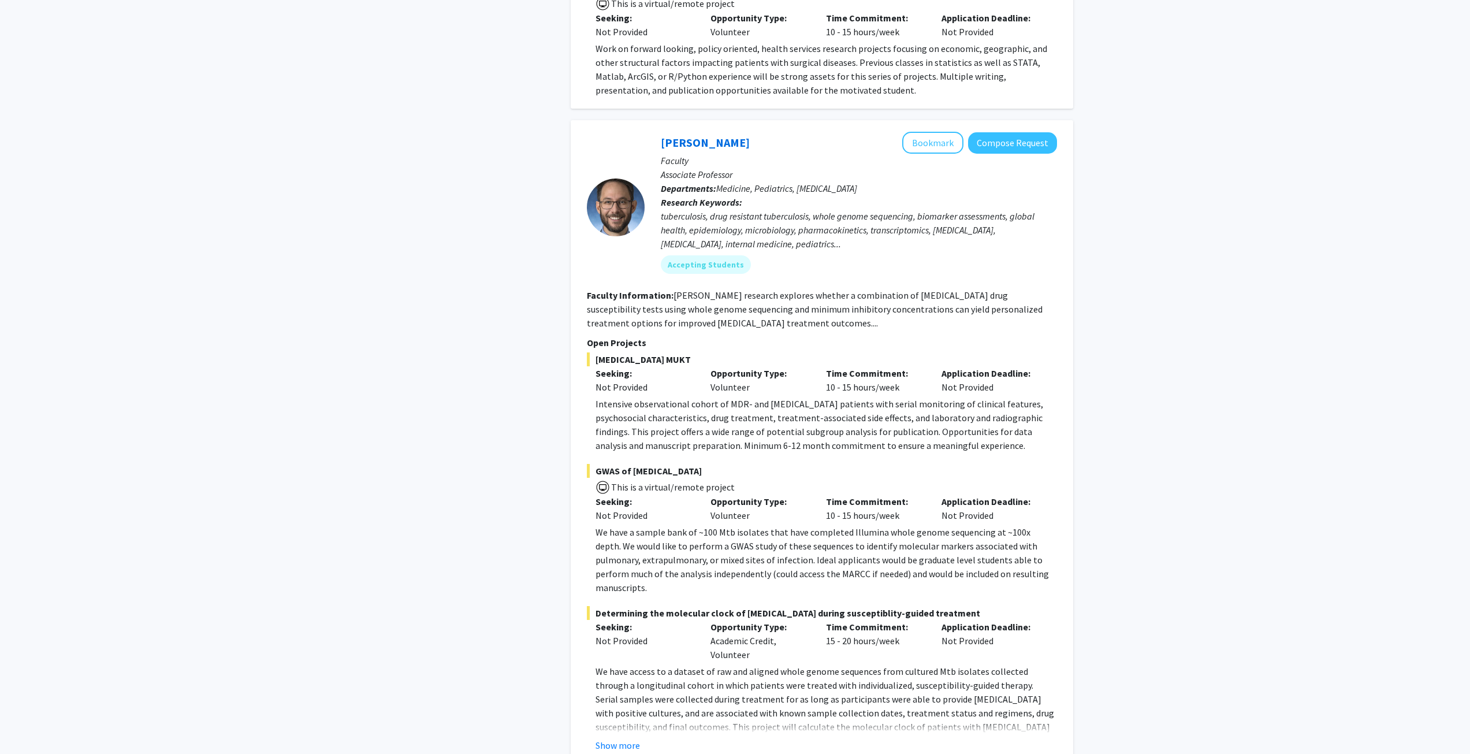
scroll to position [1906, 0]
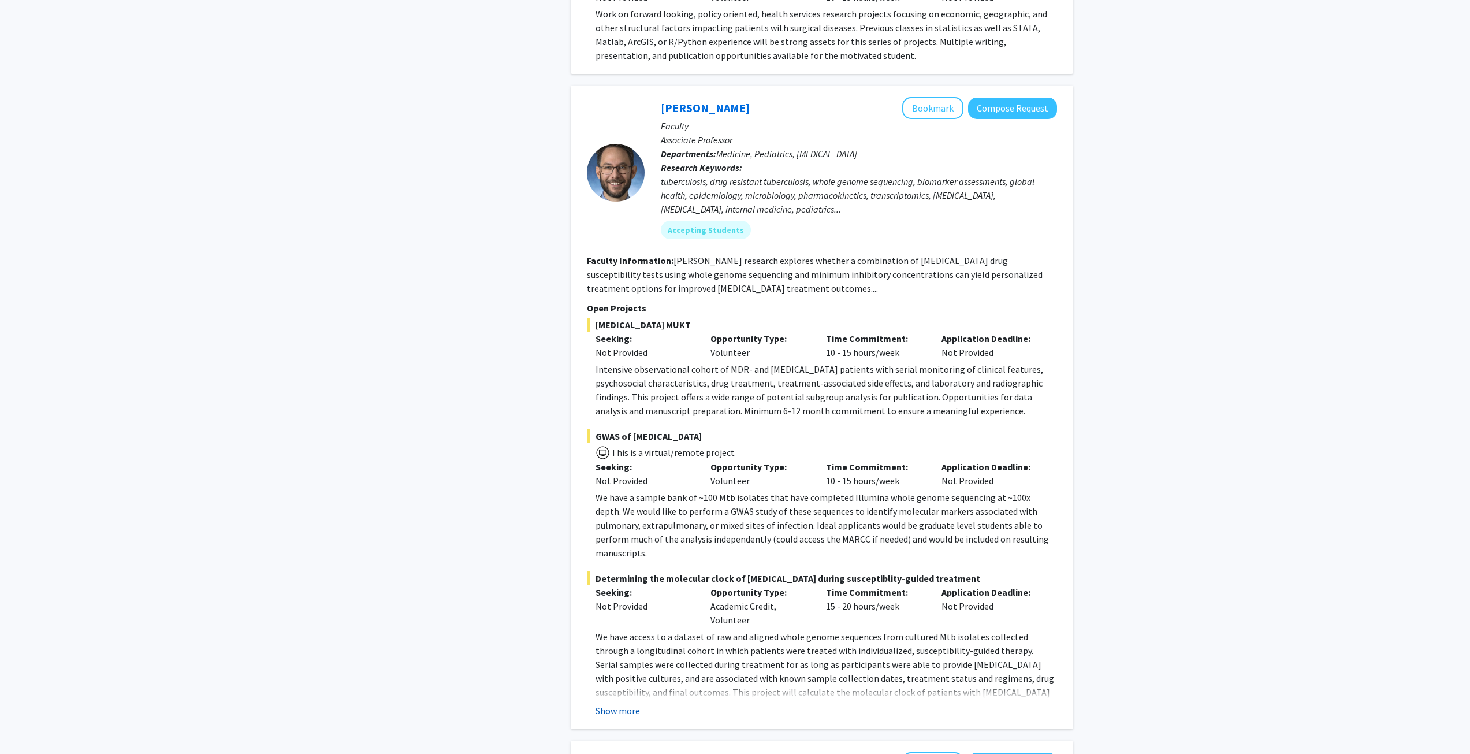
click at [617, 703] on button "Show more" at bounding box center [617, 710] width 44 height 14
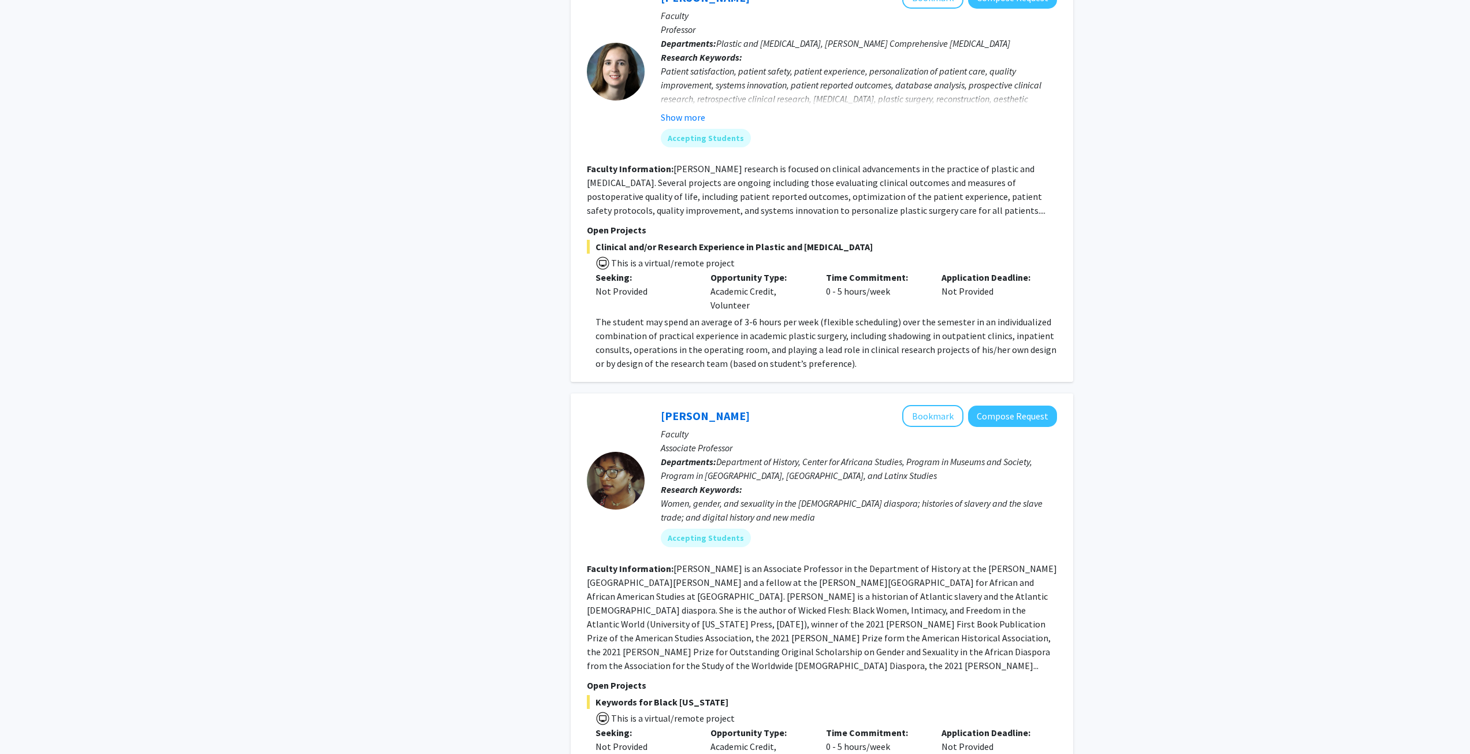
scroll to position [4319, 0]
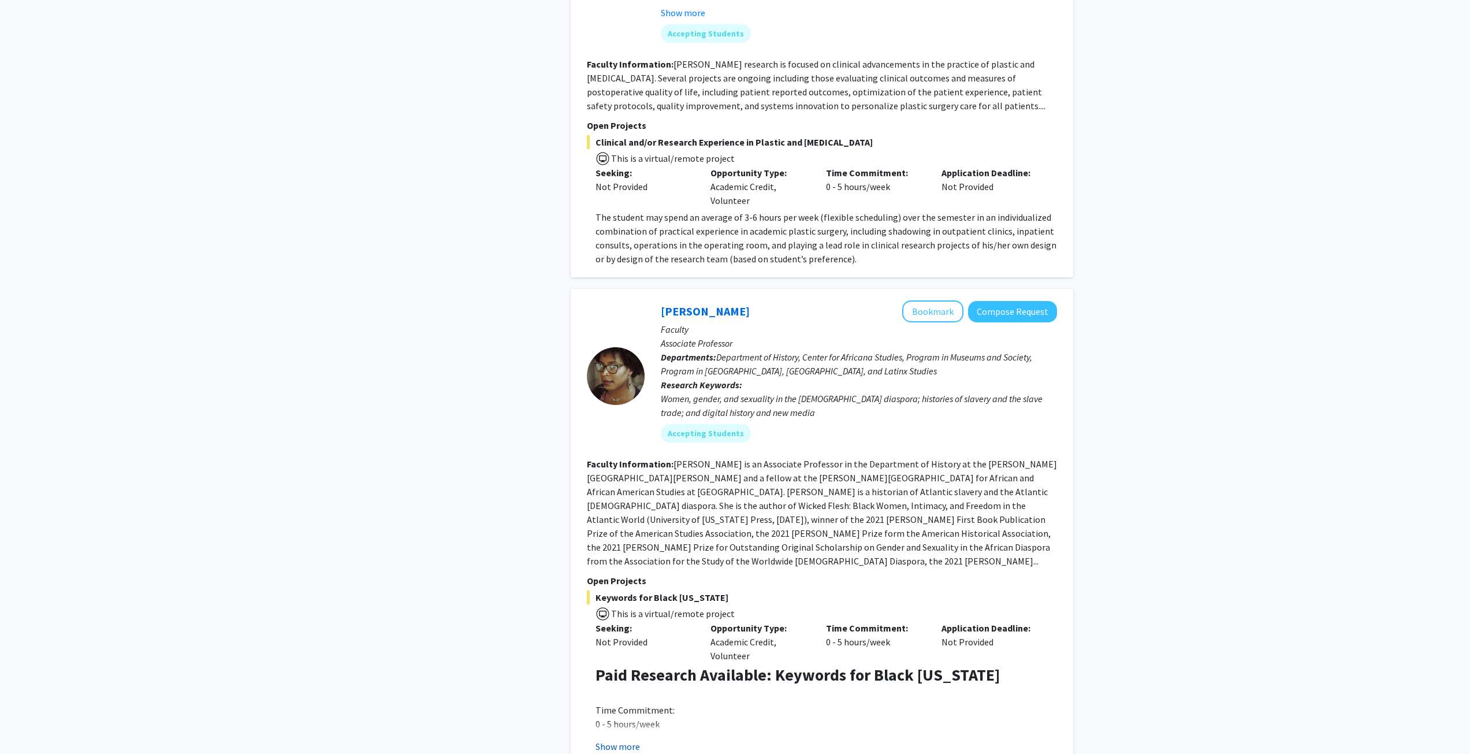
click at [633, 739] on button "Show more" at bounding box center [617, 746] width 44 height 14
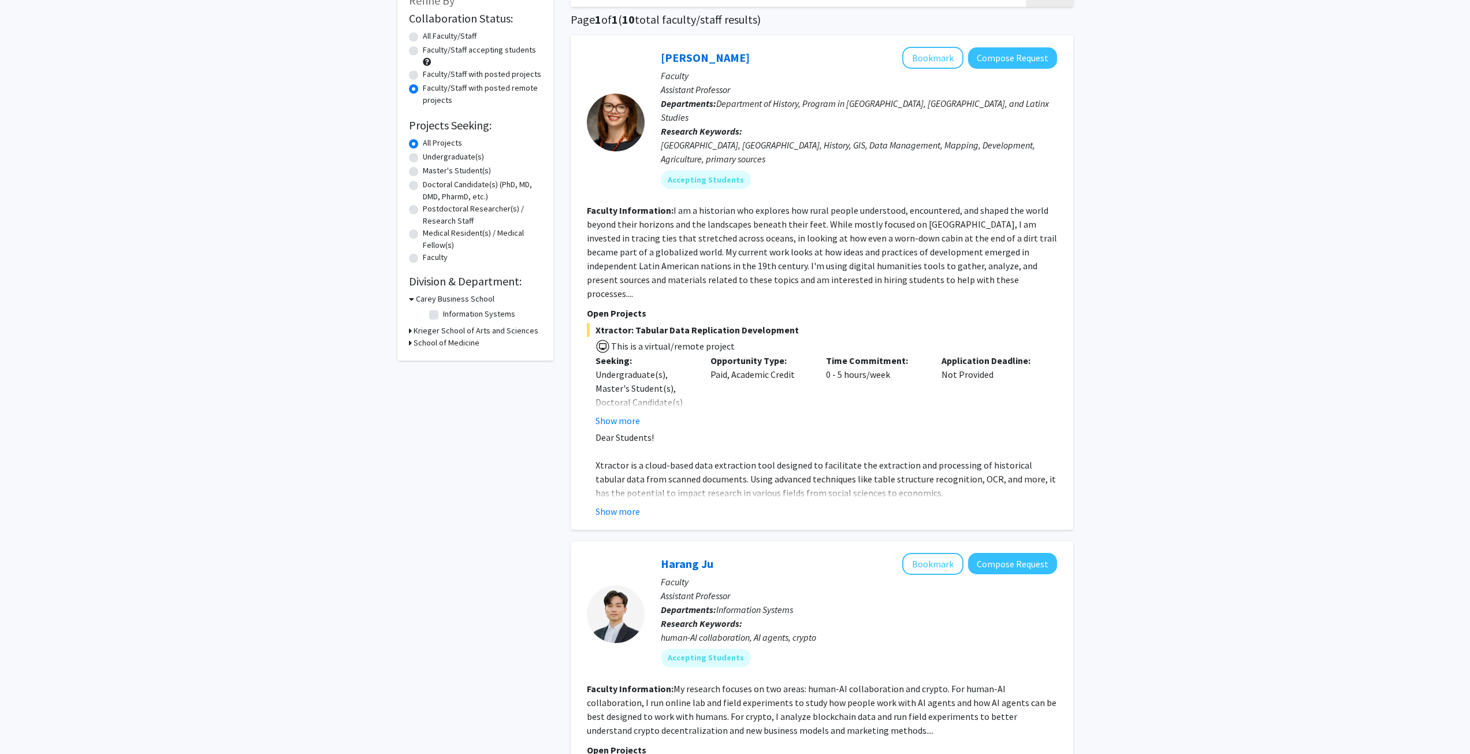
scroll to position [0, 0]
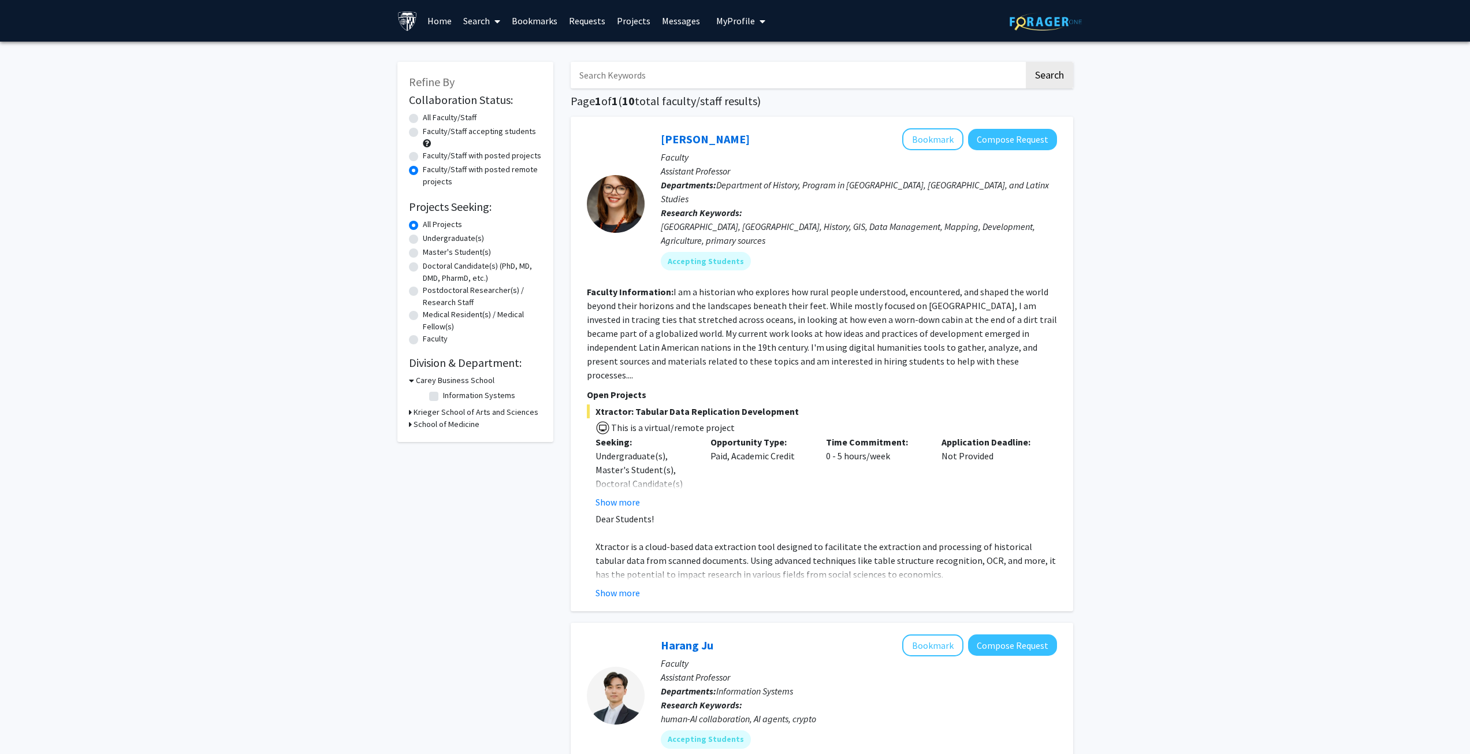
click at [468, 250] on label "Master's Student(s)" at bounding box center [457, 252] width 68 height 12
click at [430, 250] on input "Master's Student(s)" at bounding box center [427, 250] width 8 height 8
radio input "true"
click at [425, 215] on form "Collaboration Status: Collaboration Status All Faculty/Staff Collaboration Stat…" at bounding box center [475, 220] width 133 height 254
click at [418, 225] on div "All Projects" at bounding box center [475, 225] width 133 height 14
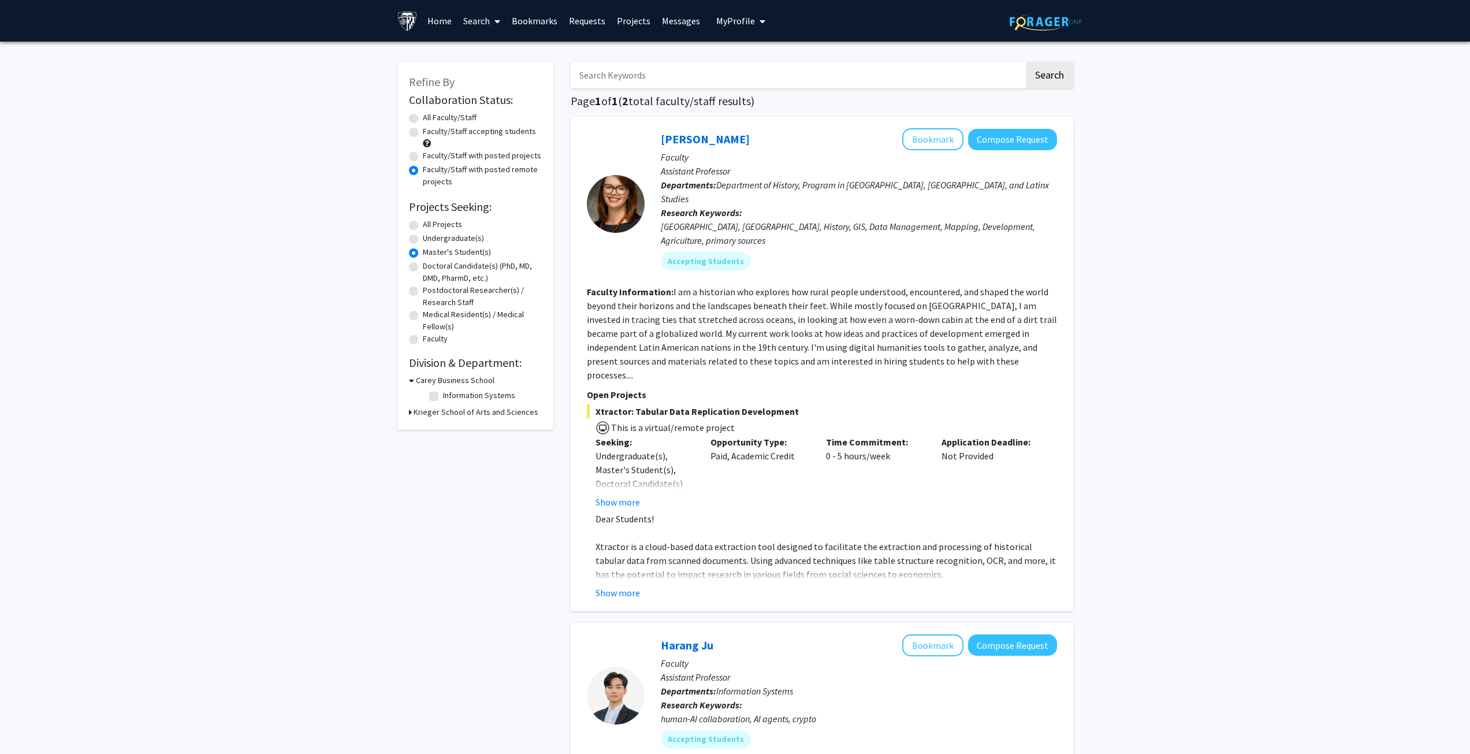
click at [423, 229] on label "All Projects" at bounding box center [442, 224] width 39 height 12
click at [423, 226] on input "All Projects" at bounding box center [427, 222] width 8 height 8
radio input "true"
click at [423, 157] on label "Faculty/Staff with posted projects" at bounding box center [482, 156] width 118 height 12
click at [423, 157] on input "Faculty/Staff with posted projects" at bounding box center [427, 154] width 8 height 8
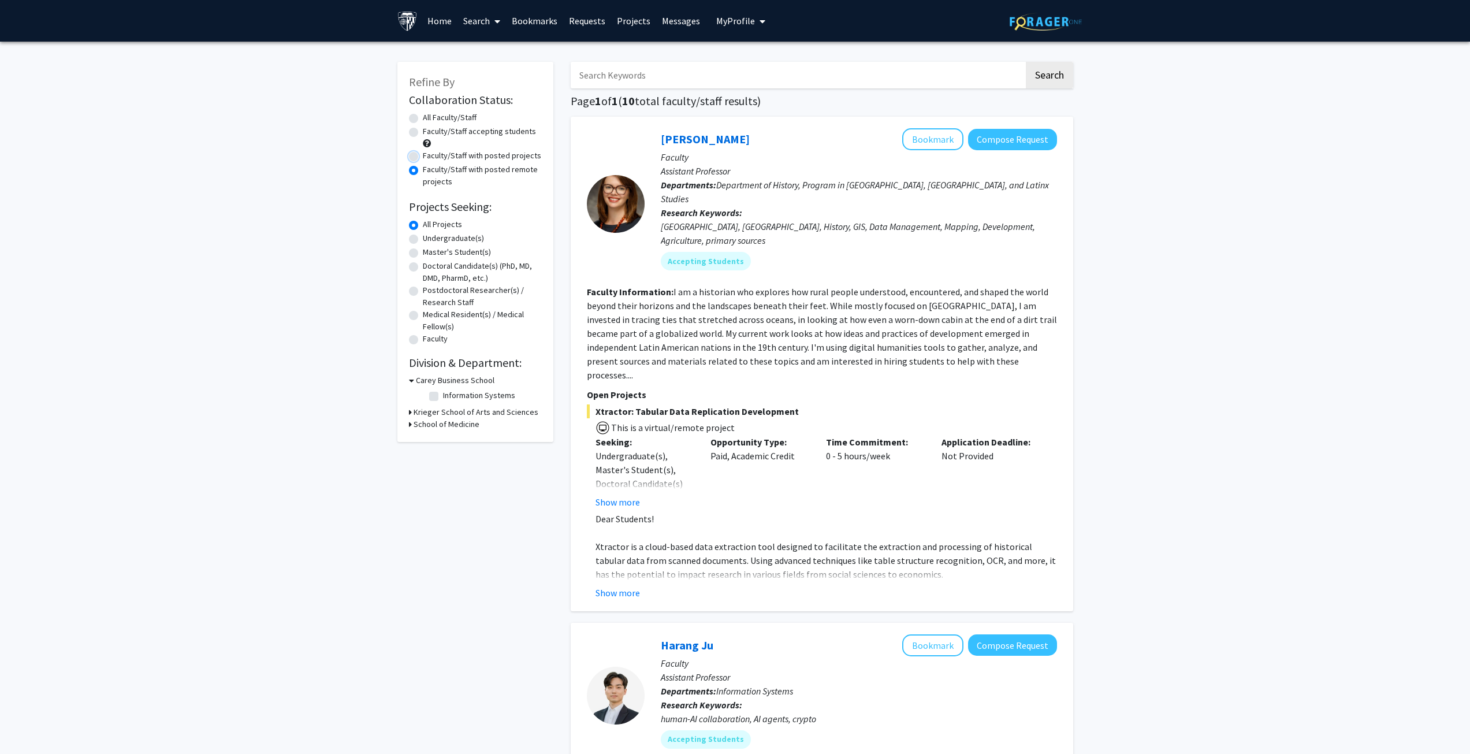
radio input "true"
